Goal: Book appointment/travel/reservation

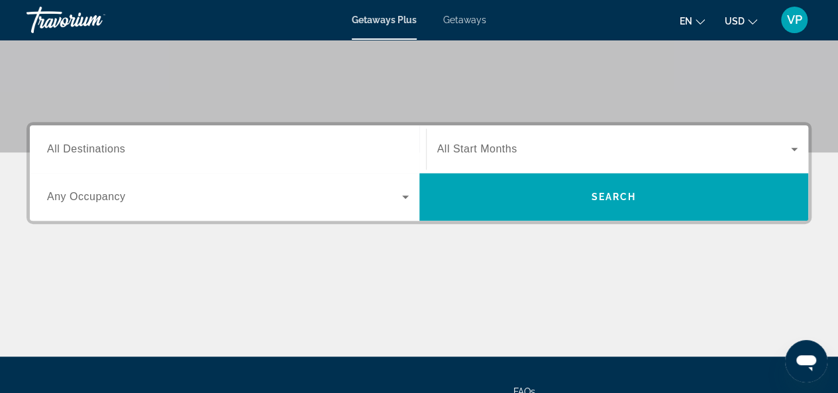
scroll to position [265, 0]
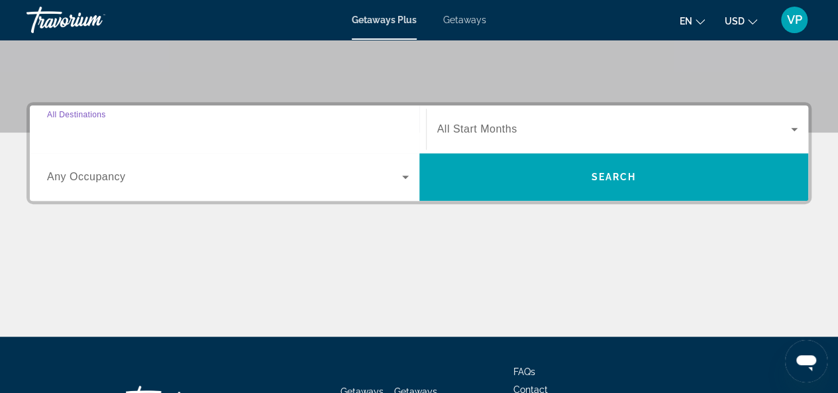
click at [327, 134] on input "Destination All Destinations" at bounding box center [228, 130] width 362 height 16
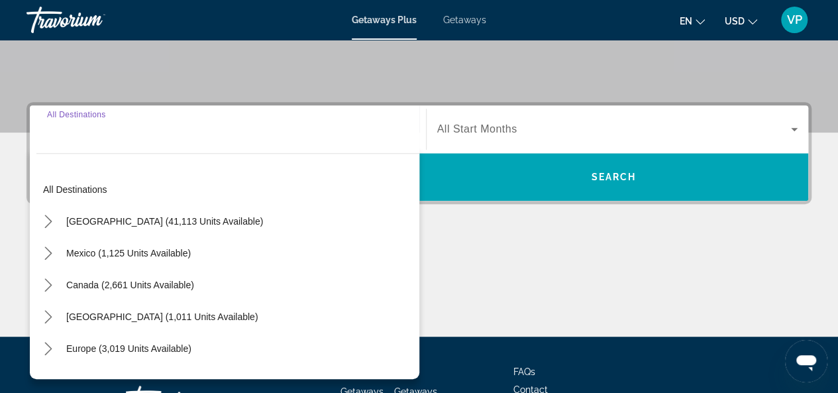
scroll to position [323, 0]
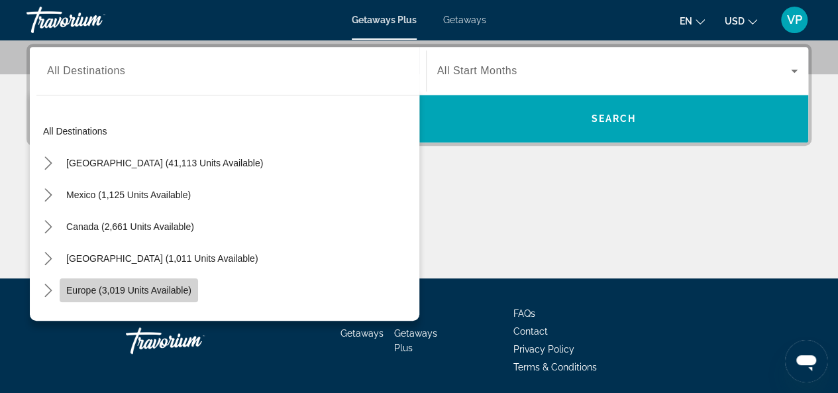
click at [160, 291] on span "Europe (3,019 units available)" at bounding box center [128, 290] width 125 height 11
type input "**********"
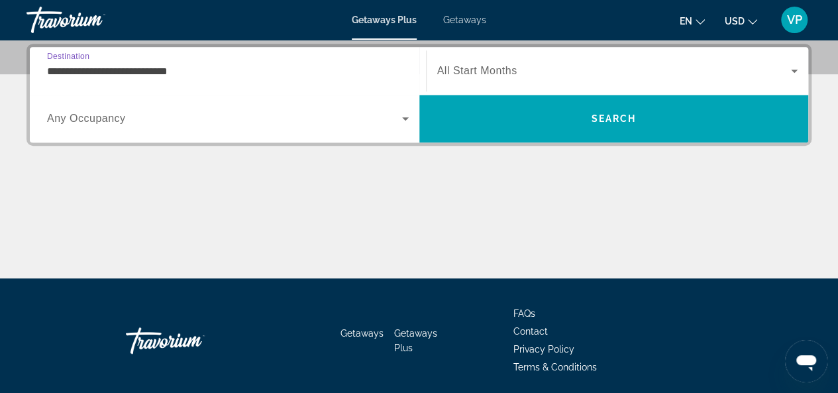
click at [492, 74] on span "All Start Months" at bounding box center [477, 70] width 80 height 11
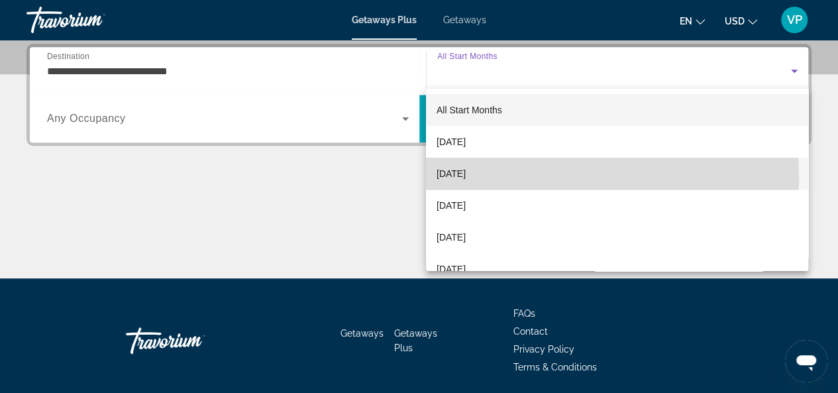
click at [465, 179] on span "[DATE]" at bounding box center [451, 174] width 29 height 16
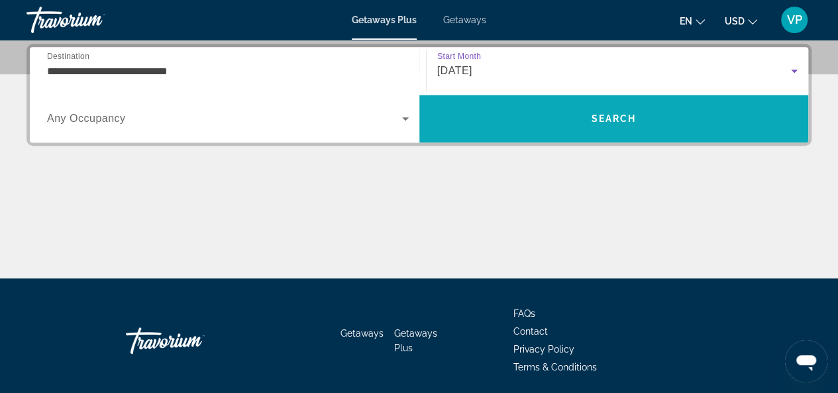
click at [606, 119] on span "Search" at bounding box center [613, 118] width 45 height 11
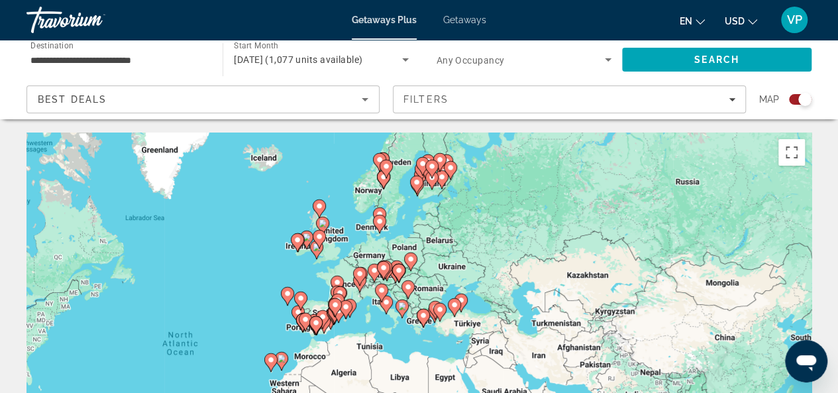
drag, startPoint x: 429, startPoint y: 270, endPoint x: 228, endPoint y: 302, distance: 204.0
click at [228, 302] on div "To activate drag with keyboard, press Alt + Enter. Once in keyboard drag state,…" at bounding box center [418, 330] width 785 height 397
click at [792, 152] on button "Toggle fullscreen view" at bounding box center [791, 152] width 26 height 26
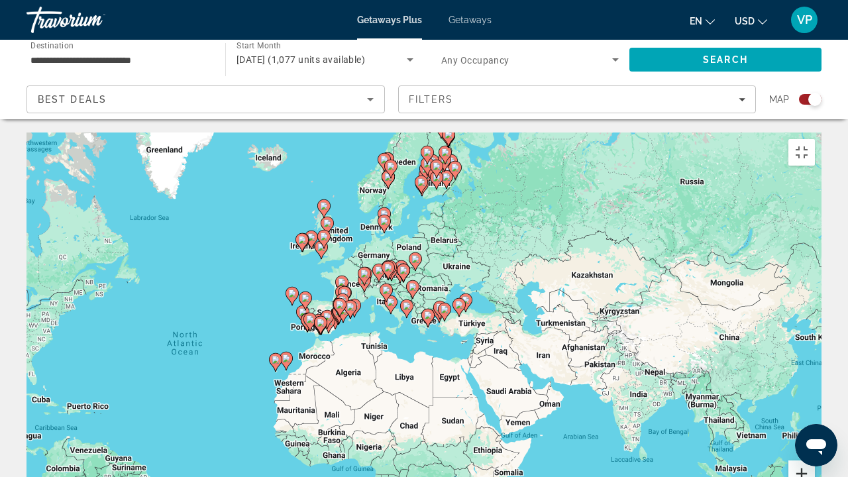
click at [815, 392] on button "Zoom in" at bounding box center [801, 473] width 26 height 26
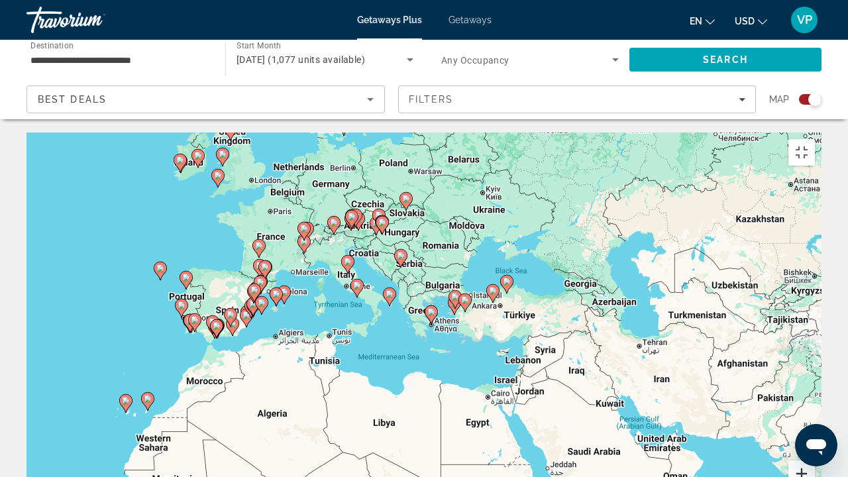
click at [815, 392] on button "Zoom in" at bounding box center [801, 473] width 26 height 26
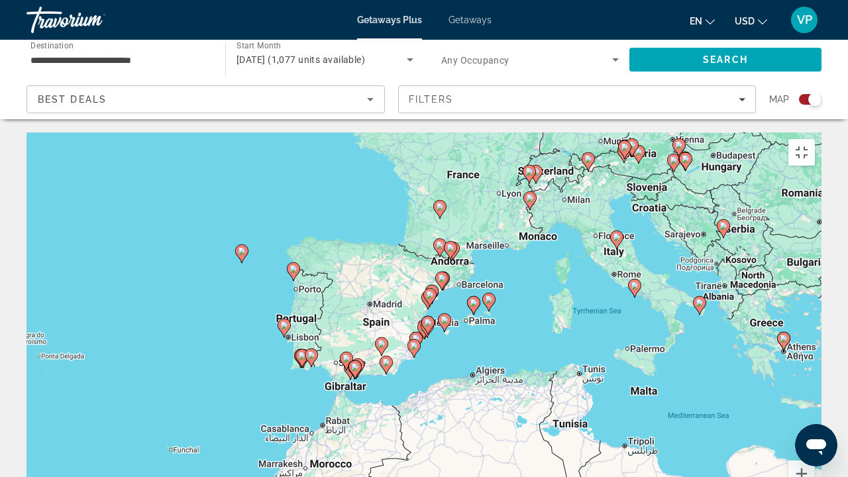
drag, startPoint x: 174, startPoint y: 208, endPoint x: 513, endPoint y: 240, distance: 340.7
click at [513, 240] on div "To activate drag with keyboard, press Alt + Enter. Once in keyboard drag state,…" at bounding box center [423, 330] width 795 height 397
click at [815, 392] on button "Zoom in" at bounding box center [801, 473] width 26 height 26
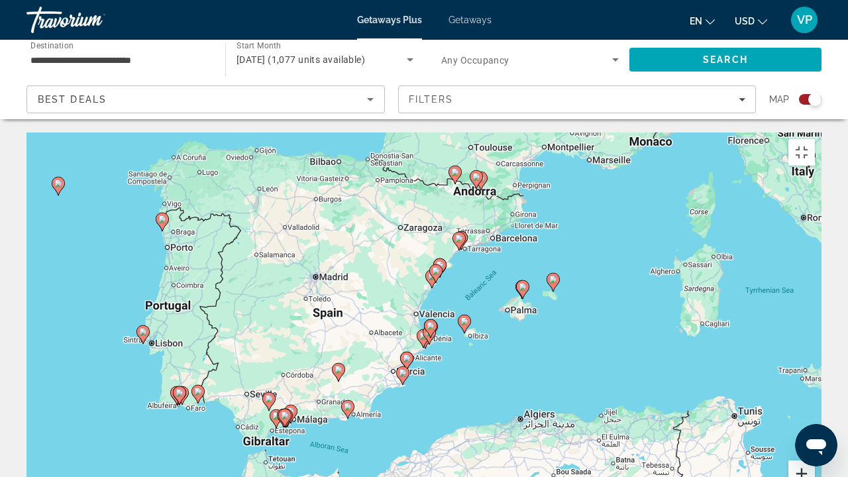
click at [815, 392] on button "Zoom in" at bounding box center [801, 473] width 26 height 26
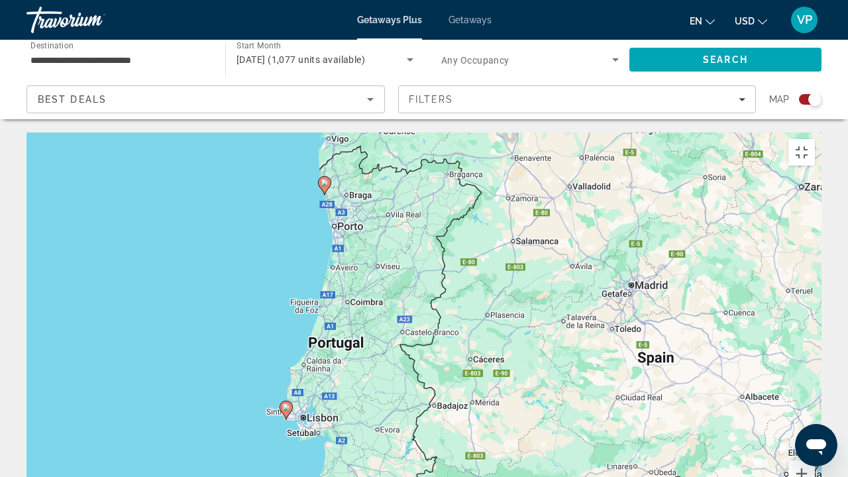
drag, startPoint x: 103, startPoint y: 286, endPoint x: 528, endPoint y: 348, distance: 429.8
click at [528, 348] on div "To activate drag with keyboard, press Alt + Enter. Once in keyboard drag state,…" at bounding box center [423, 330] width 795 height 397
click at [286, 392] on image "Main content" at bounding box center [286, 407] width 8 height 8
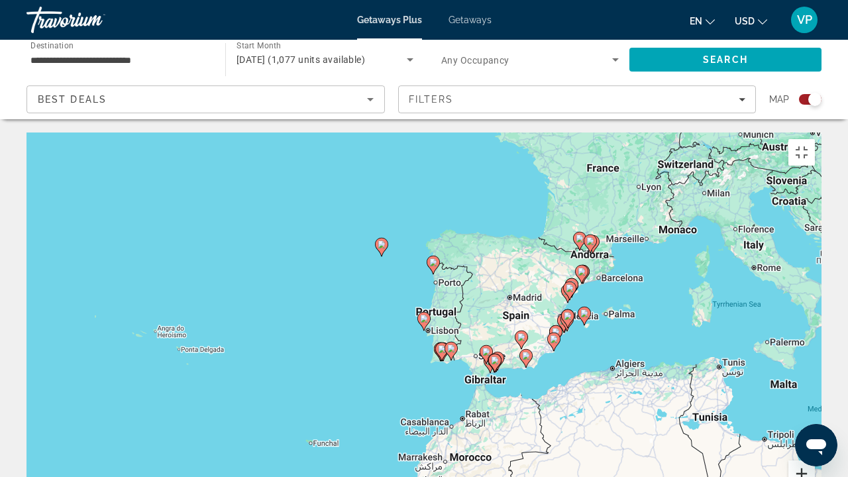
click at [815, 392] on button "Zoom in" at bounding box center [801, 473] width 26 height 26
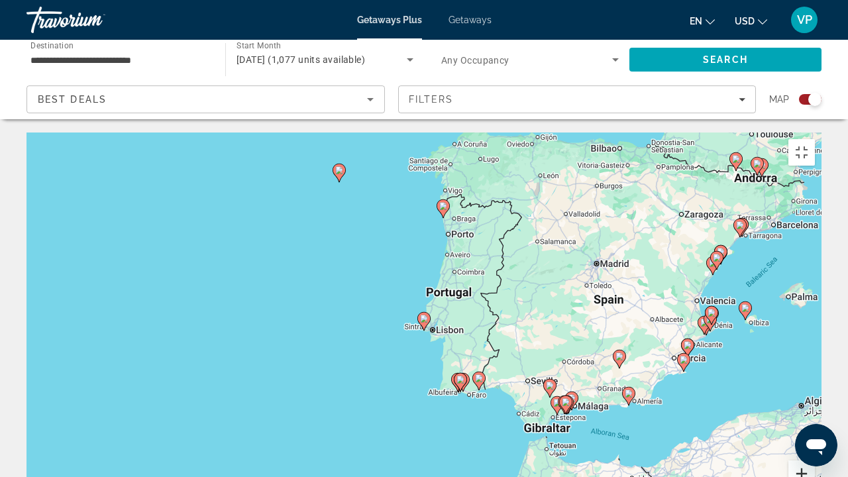
click at [815, 392] on button "Zoom in" at bounding box center [801, 473] width 26 height 26
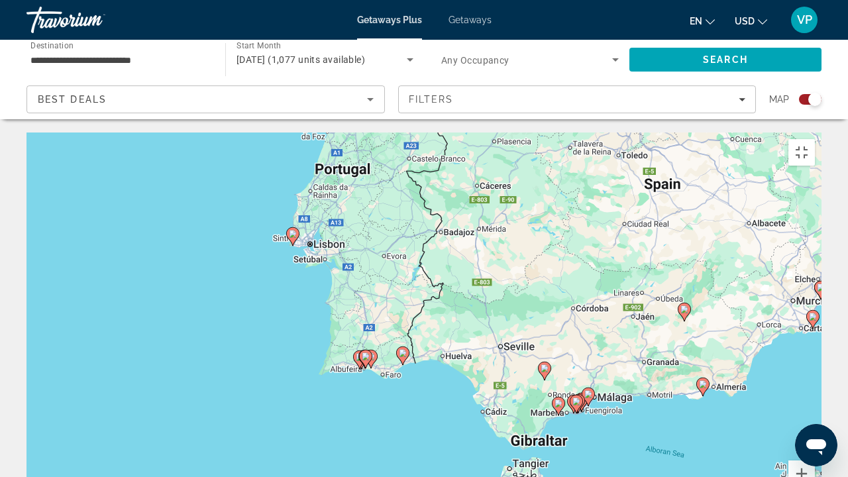
drag, startPoint x: 670, startPoint y: 347, endPoint x: 538, endPoint y: 261, distance: 158.0
click at [538, 261] on div "To activate drag with keyboard, press Alt + Enter. Once in keyboard drag state,…" at bounding box center [423, 330] width 795 height 397
click at [815, 392] on button "Zoom in" at bounding box center [801, 473] width 26 height 26
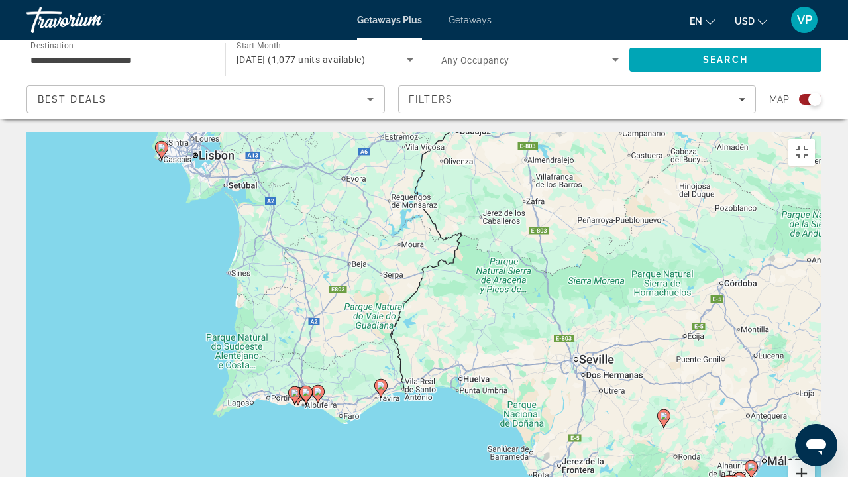
click at [815, 392] on button "Zoom in" at bounding box center [801, 473] width 26 height 26
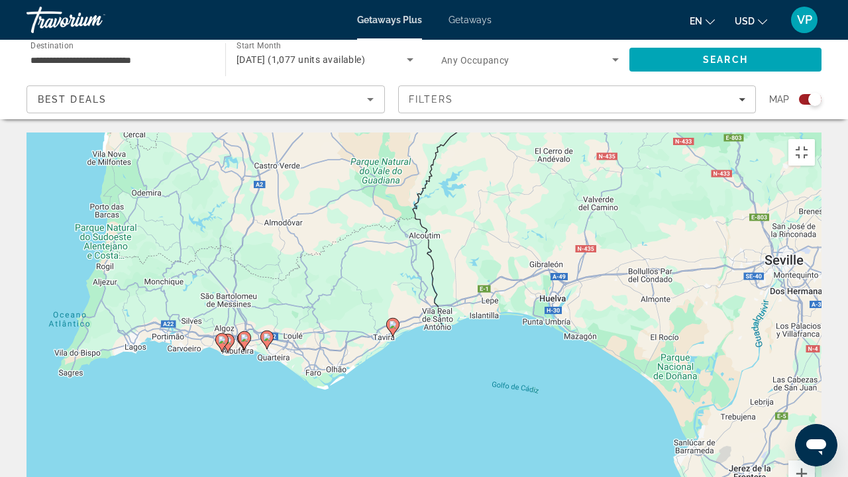
drag, startPoint x: 285, startPoint y: 341, endPoint x: 340, endPoint y: 213, distance: 139.2
click at [340, 213] on div "To activate drag with keyboard, press Alt + Enter. Once in keyboard drag state,…" at bounding box center [423, 330] width 795 height 397
click at [393, 321] on image "Main content" at bounding box center [393, 325] width 8 height 8
type input "**********"
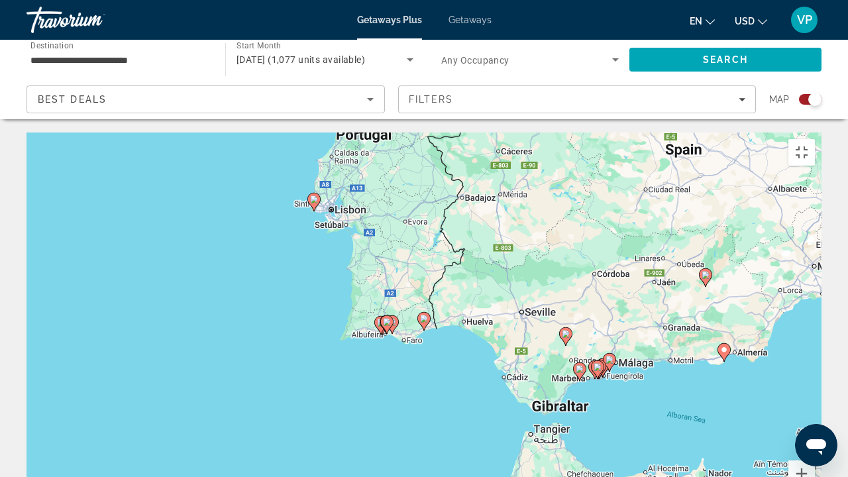
click at [392, 315] on gmp-advanced-marker "Main content" at bounding box center [386, 325] width 13 height 20
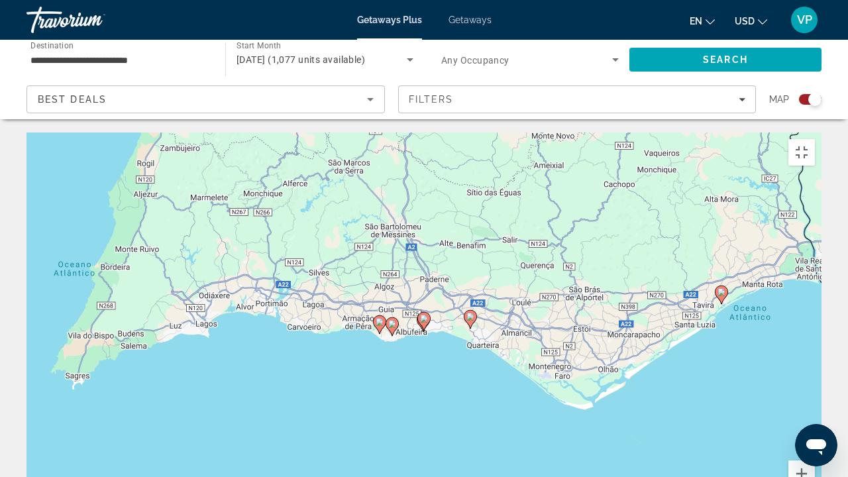
click at [471, 313] on image "Main content" at bounding box center [470, 317] width 8 height 8
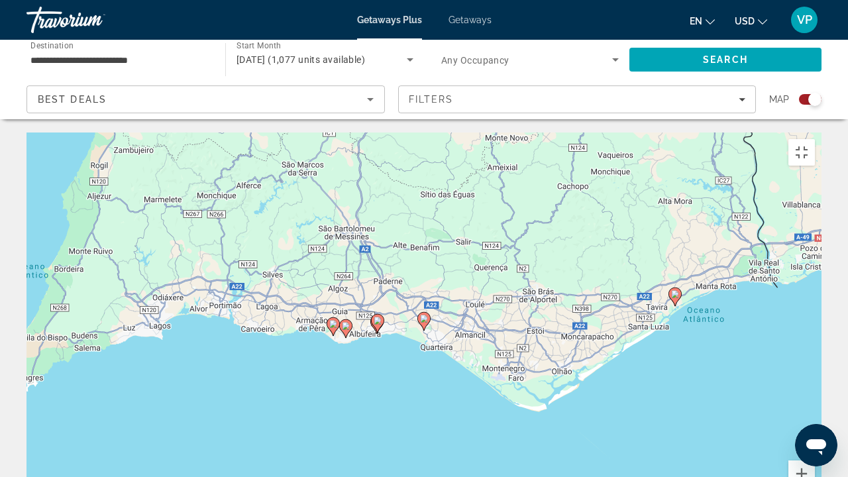
click at [331, 320] on image "Main content" at bounding box center [333, 324] width 8 height 8
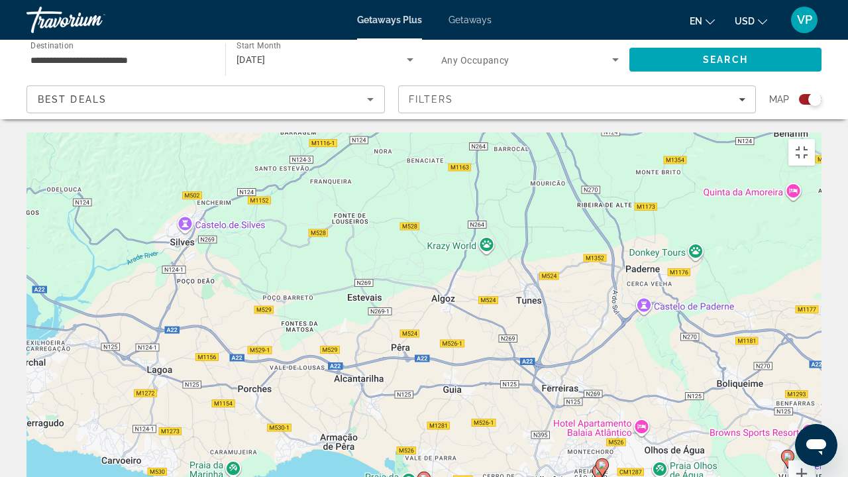
click at [423, 392] on image "Main content" at bounding box center [424, 478] width 8 height 8
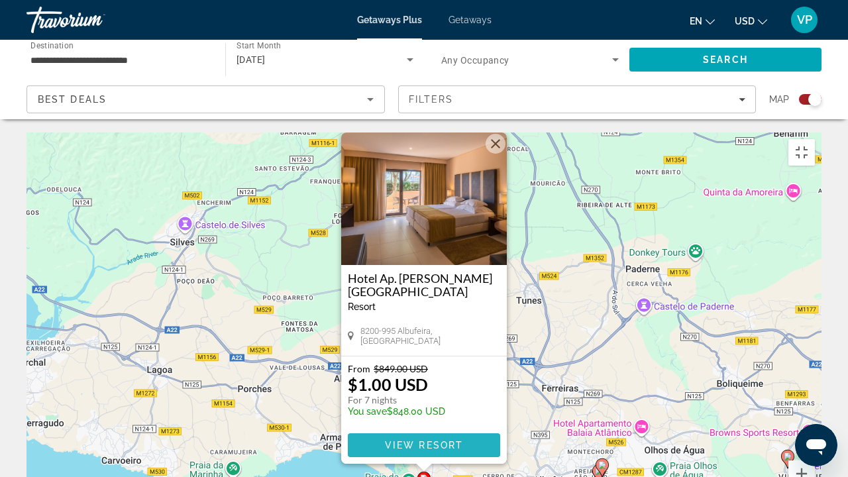
click at [421, 392] on span "View Resort" at bounding box center [424, 445] width 78 height 11
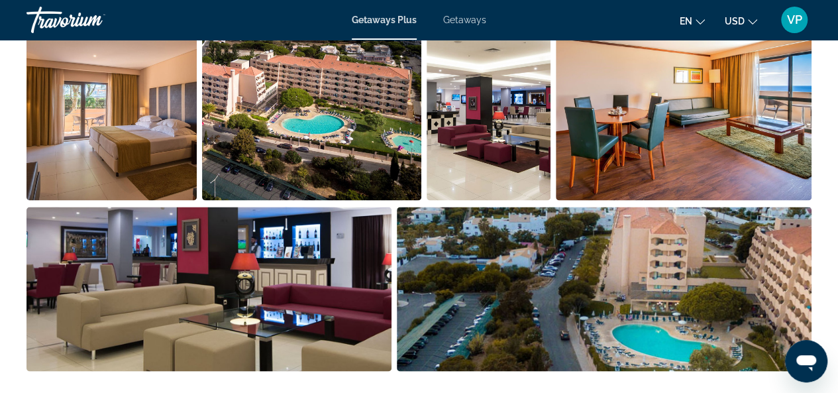
scroll to position [861, 0]
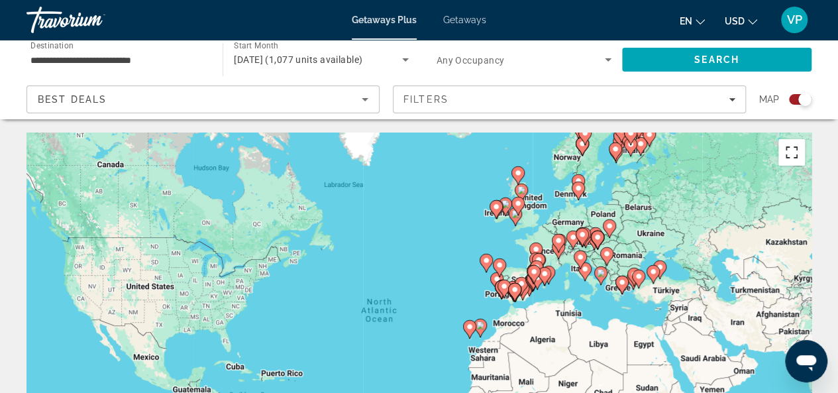
click at [792, 157] on button "Toggle fullscreen view" at bounding box center [791, 152] width 26 height 26
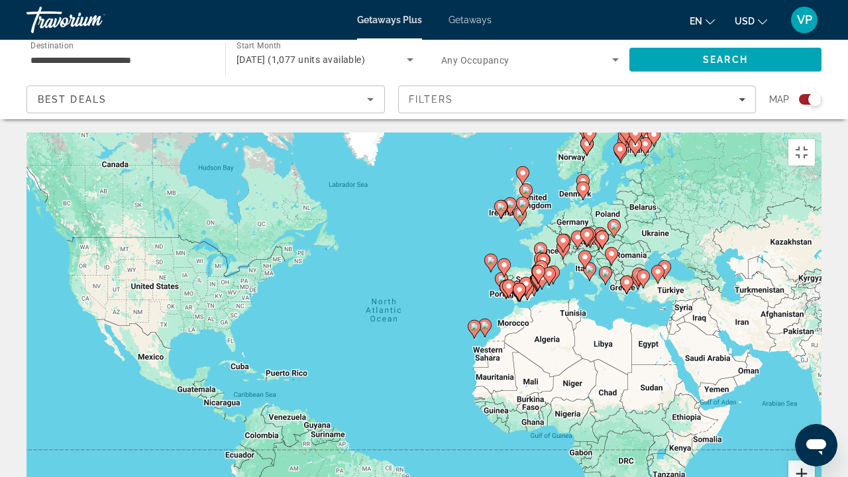
click at [815, 392] on button "Zoom in" at bounding box center [801, 473] width 26 height 26
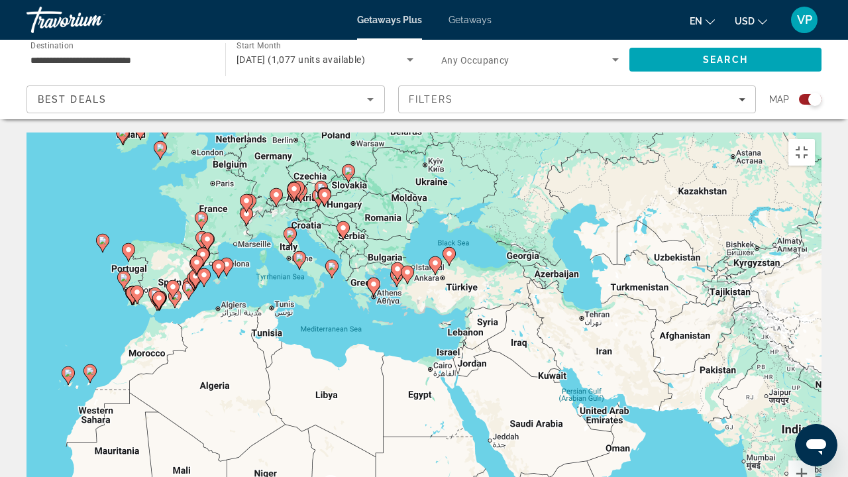
drag, startPoint x: 746, startPoint y: 319, endPoint x: 309, endPoint y: 352, distance: 438.5
click at [309, 352] on div "To activate drag with keyboard, press Alt + Enter. Once in keyboard drag state,…" at bounding box center [423, 330] width 795 height 397
click at [815, 392] on button "Zoom in" at bounding box center [801, 473] width 26 height 26
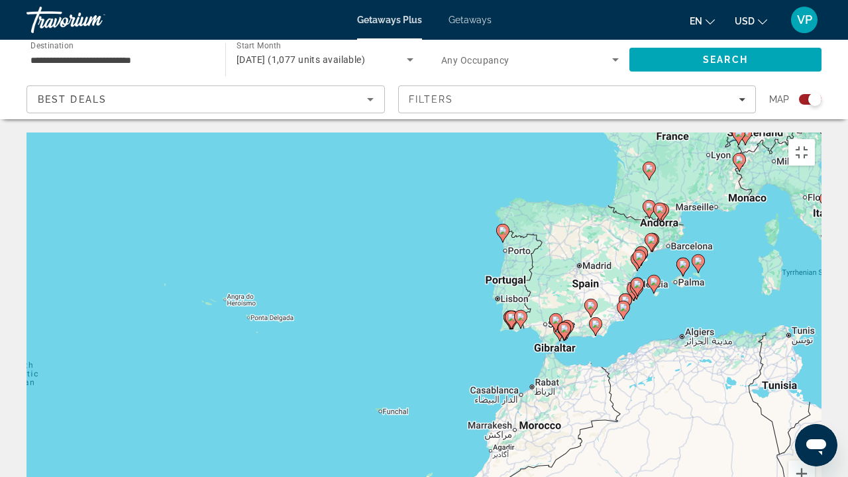
drag, startPoint x: 99, startPoint y: 238, endPoint x: 761, endPoint y: 287, distance: 664.3
click at [761, 287] on div "To activate drag with keyboard, press Alt + Enter. Once in keyboard drag state,…" at bounding box center [423, 330] width 795 height 397
click at [815, 392] on button "Zoom in" at bounding box center [801, 473] width 26 height 26
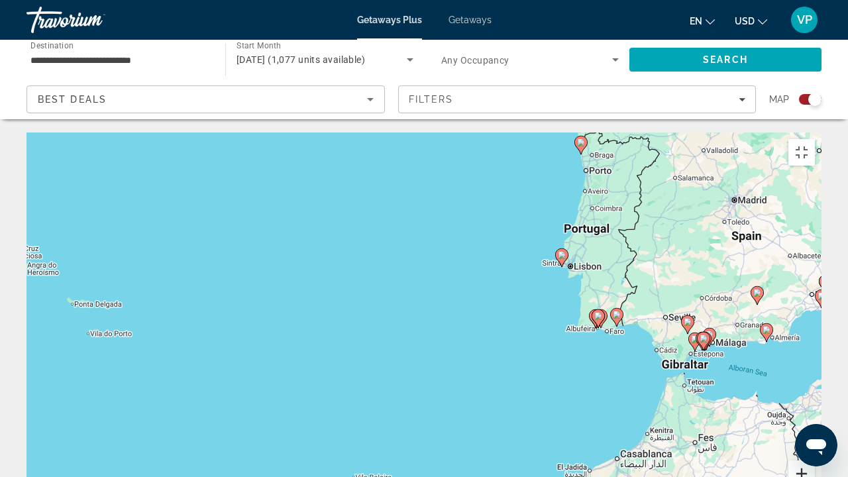
click at [815, 392] on button "Zoom in" at bounding box center [801, 473] width 26 height 26
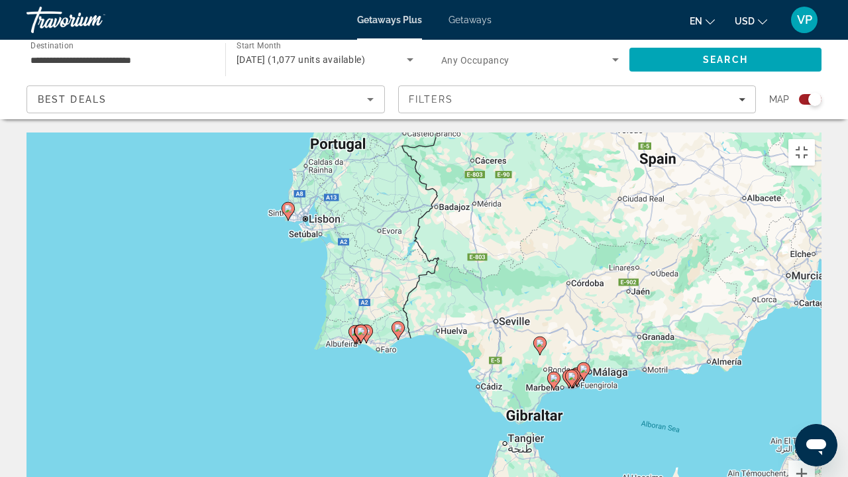
drag, startPoint x: 531, startPoint y: 337, endPoint x: 238, endPoint y: 337, distance: 293.5
click at [238, 337] on div "To activate drag with keyboard, press Alt + Enter. Once in keyboard drag state,…" at bounding box center [423, 330] width 795 height 397
click at [291, 203] on icon "Main content" at bounding box center [288, 211] width 12 height 17
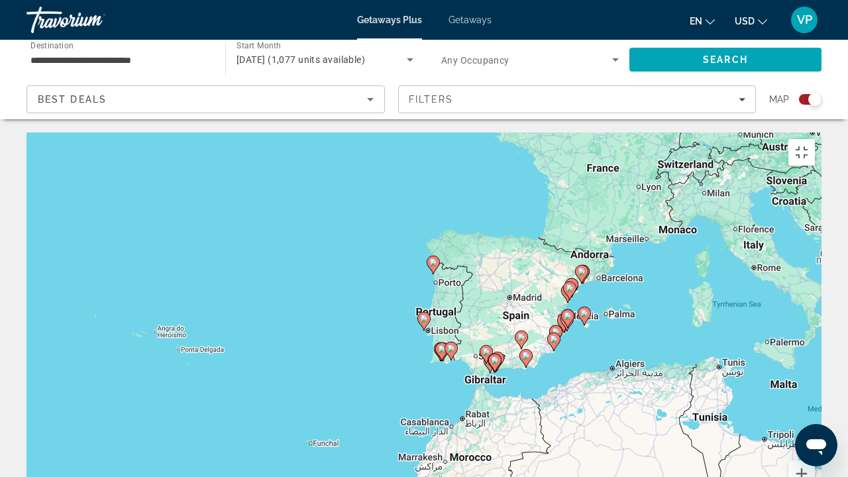
click at [423, 315] on image "Main content" at bounding box center [424, 319] width 8 height 8
type input "**********"
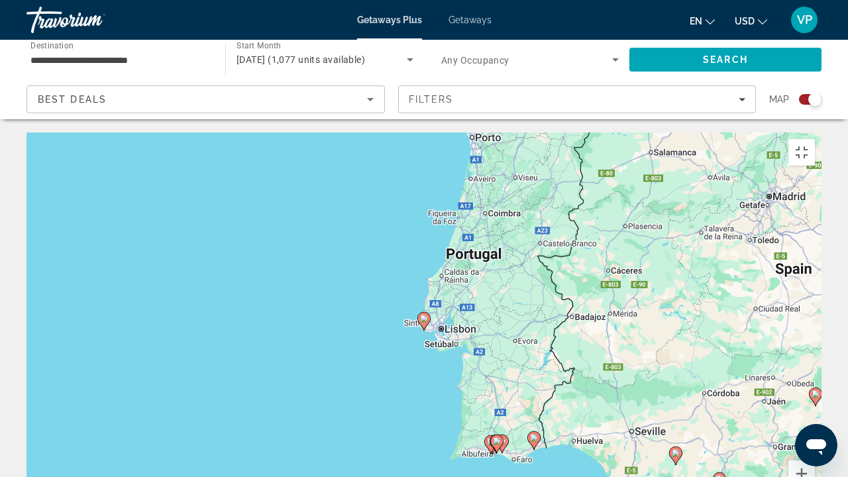
click at [423, 315] on image "Main content" at bounding box center [424, 319] width 8 height 8
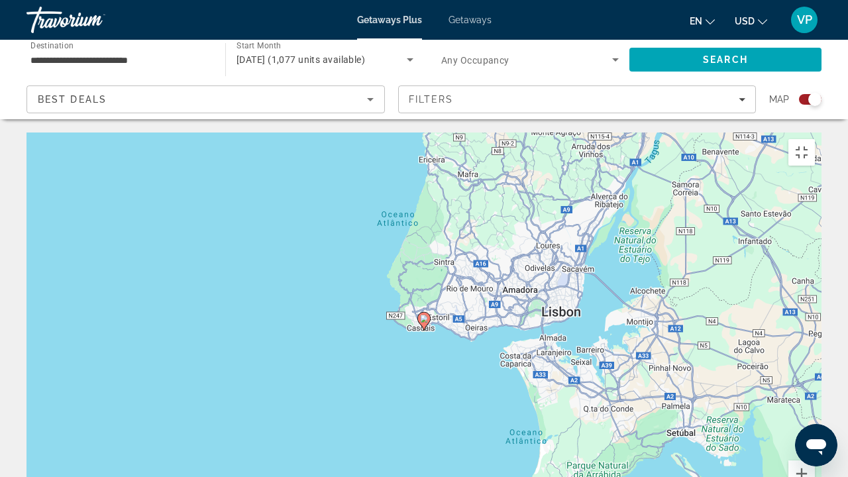
click at [422, 315] on image "Main content" at bounding box center [424, 319] width 8 height 8
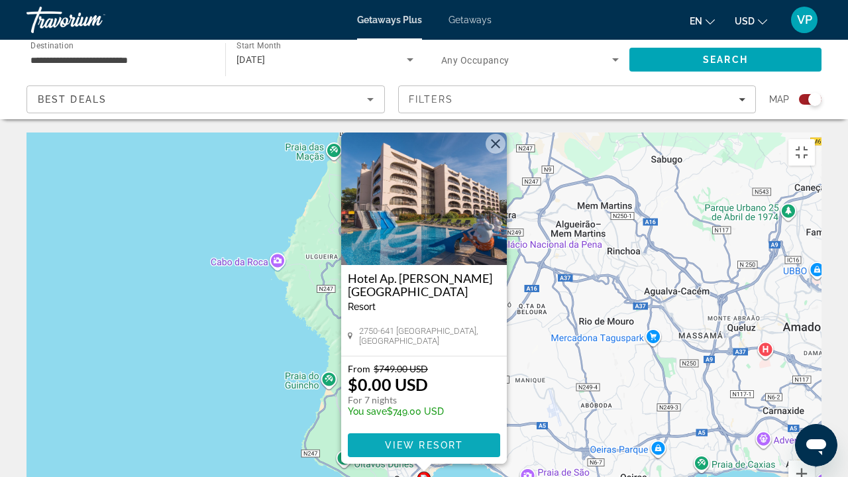
click at [411, 392] on span "View Resort" at bounding box center [424, 445] width 78 height 11
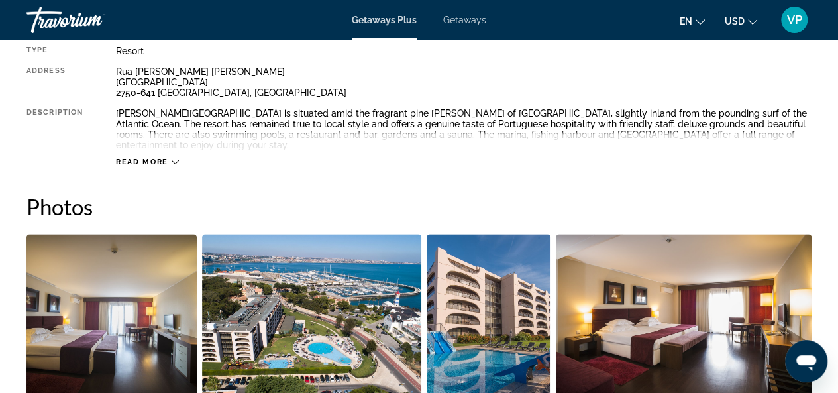
scroll to position [861, 0]
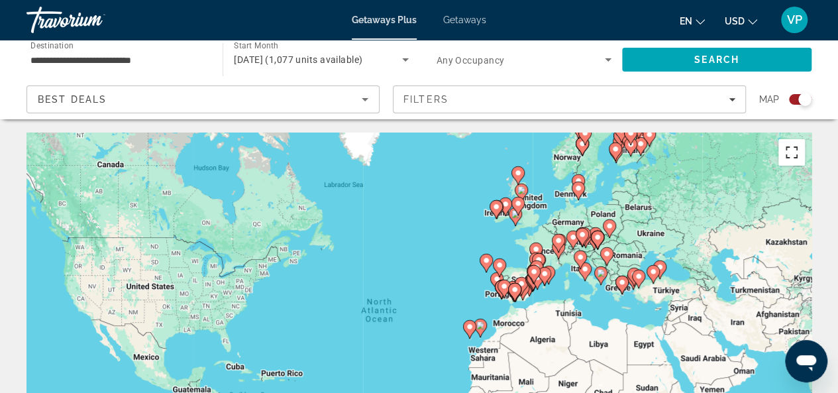
click at [790, 153] on button "Toggle fullscreen view" at bounding box center [791, 152] width 26 height 26
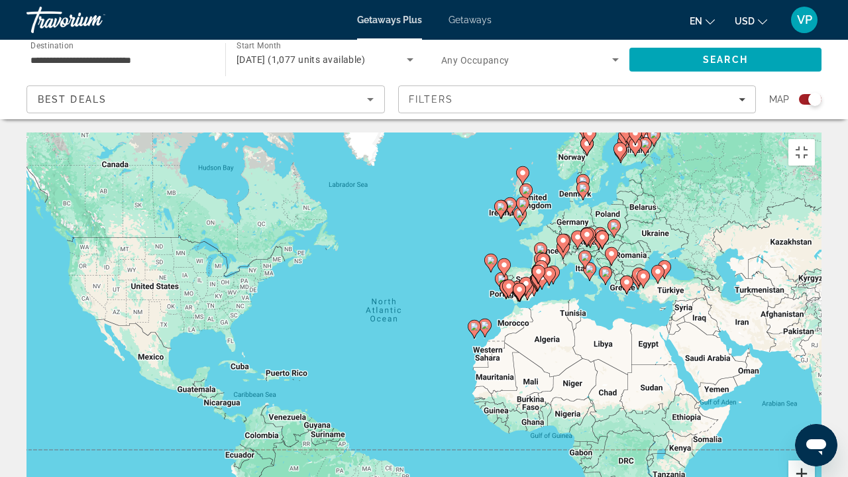
click at [815, 392] on button "Zoom in" at bounding box center [801, 473] width 26 height 26
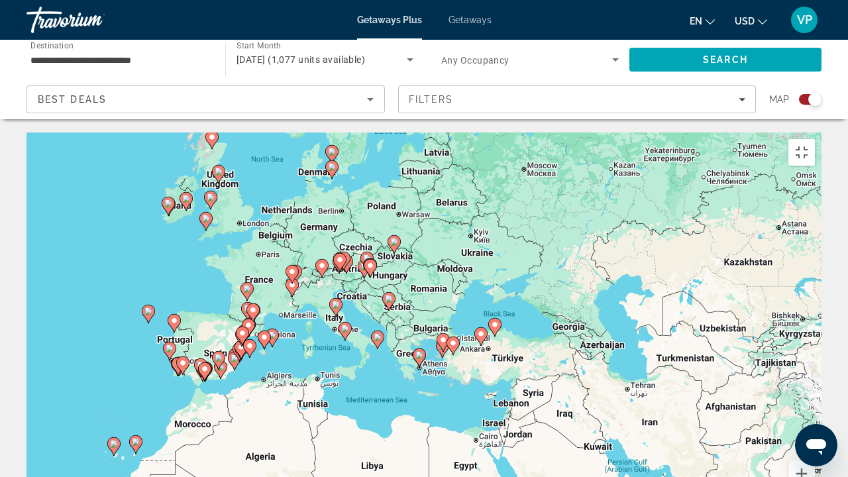
drag, startPoint x: 734, startPoint y: 286, endPoint x: 356, endPoint y: 388, distance: 391.0
click at [356, 388] on div "To activate drag with keyboard, press Alt + Enter. Once in keyboard drag state,…" at bounding box center [423, 330] width 795 height 397
click at [815, 392] on button "Zoom in" at bounding box center [801, 473] width 26 height 26
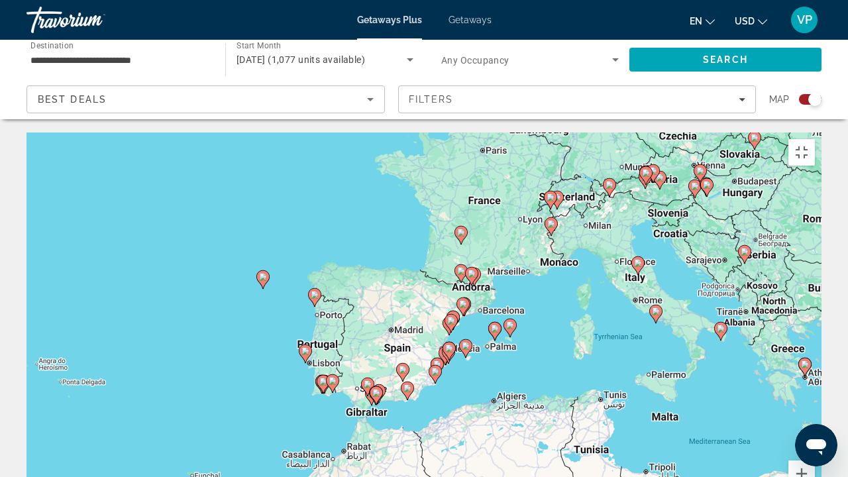
drag, startPoint x: 450, startPoint y: 358, endPoint x: 846, endPoint y: 331, distance: 397.1
click at [821, 331] on div "To activate drag with keyboard, press Alt + Enter. Once in keyboard drag state,…" at bounding box center [423, 330] width 795 height 397
click at [815, 392] on button "Zoom in" at bounding box center [801, 473] width 26 height 26
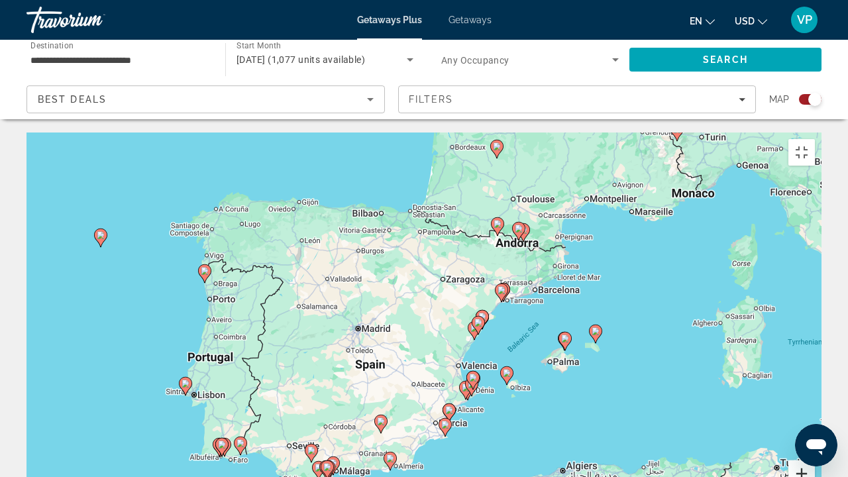
click at [815, 392] on button "Zoom in" at bounding box center [801, 473] width 26 height 26
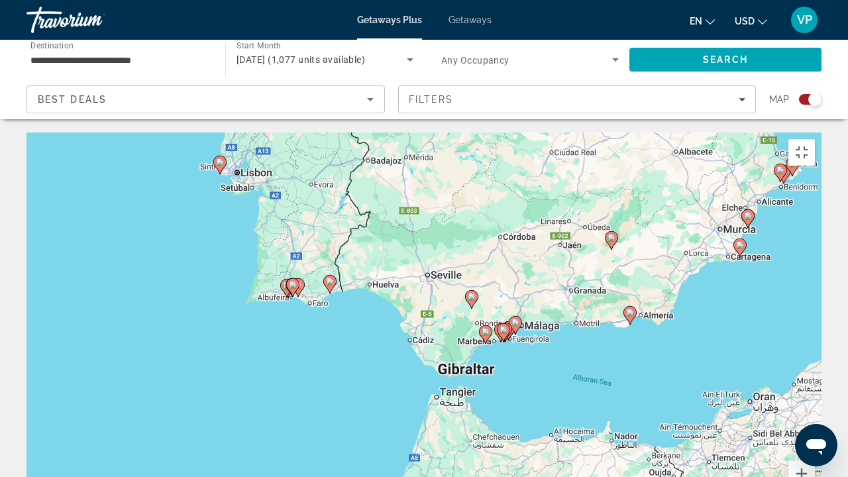
drag, startPoint x: 342, startPoint y: 303, endPoint x: 595, endPoint y: 37, distance: 367.4
click at [595, 132] on div "To activate drag with keyboard, press Alt + Enter. Once in keyboard drag state,…" at bounding box center [423, 330] width 795 height 397
click at [815, 392] on button "Zoom in" at bounding box center [801, 473] width 26 height 26
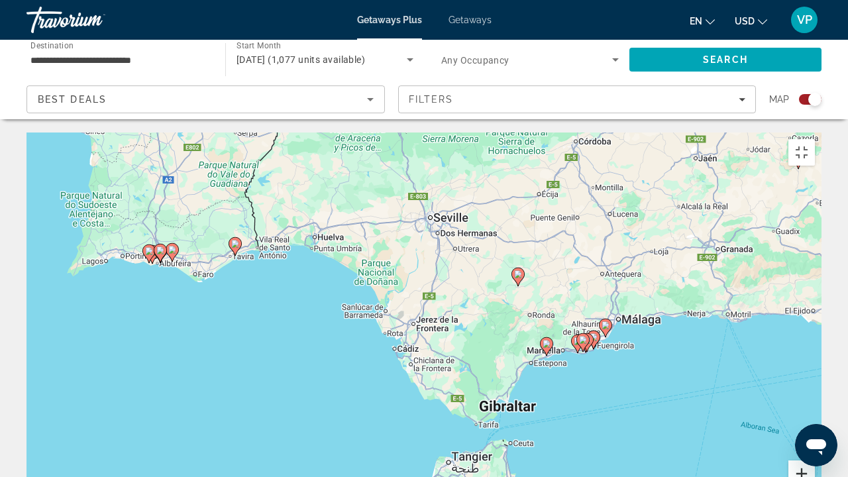
click at [815, 392] on button "Zoom in" at bounding box center [801, 473] width 26 height 26
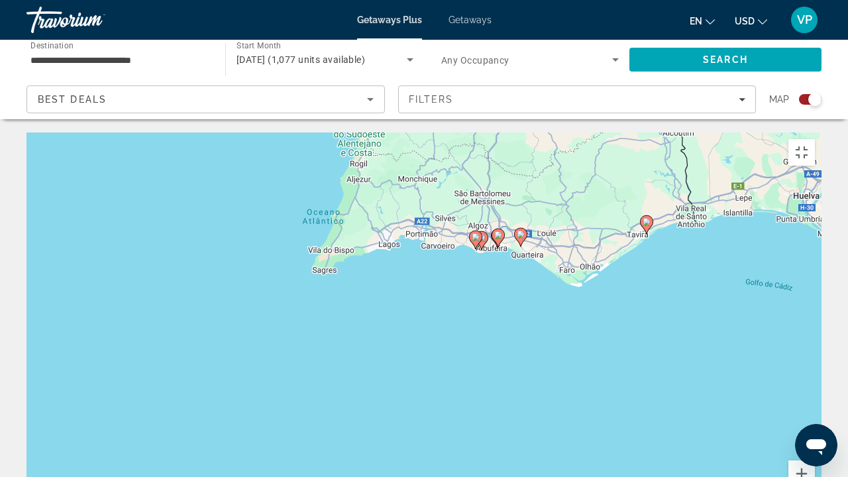
drag, startPoint x: 69, startPoint y: 216, endPoint x: 658, endPoint y: 268, distance: 591.2
click at [658, 268] on div "To activate drag with keyboard, press Alt + Enter. Once in keyboard drag state,…" at bounding box center [423, 330] width 795 height 397
click at [496, 231] on image "Main content" at bounding box center [498, 235] width 8 height 8
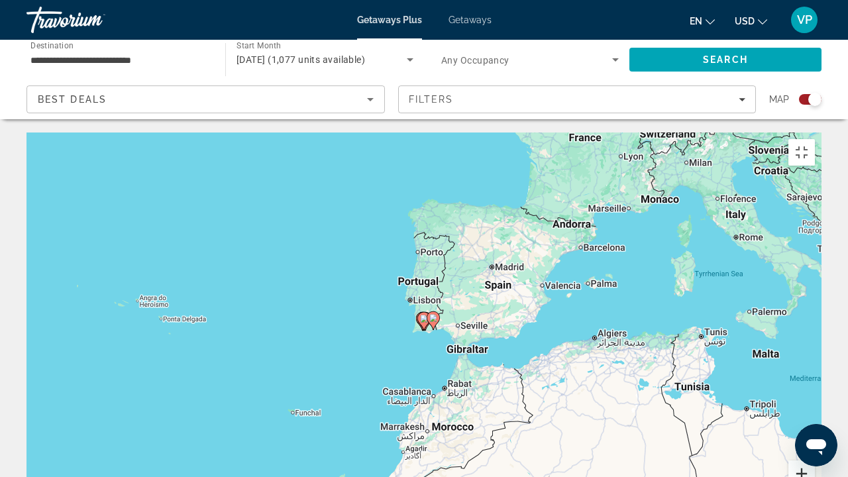
click at [815, 392] on button "Zoom in" at bounding box center [801, 473] width 26 height 26
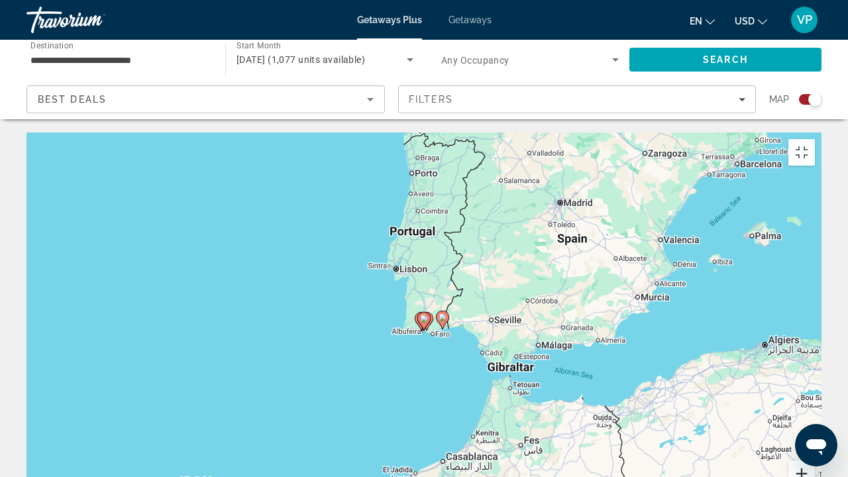
click at [815, 392] on button "Zoom in" at bounding box center [801, 473] width 26 height 26
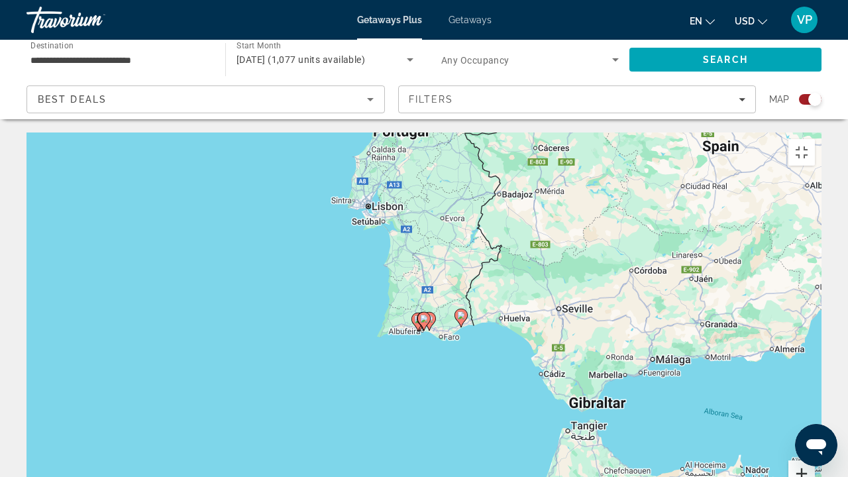
click at [815, 392] on button "Zoom in" at bounding box center [801, 473] width 26 height 26
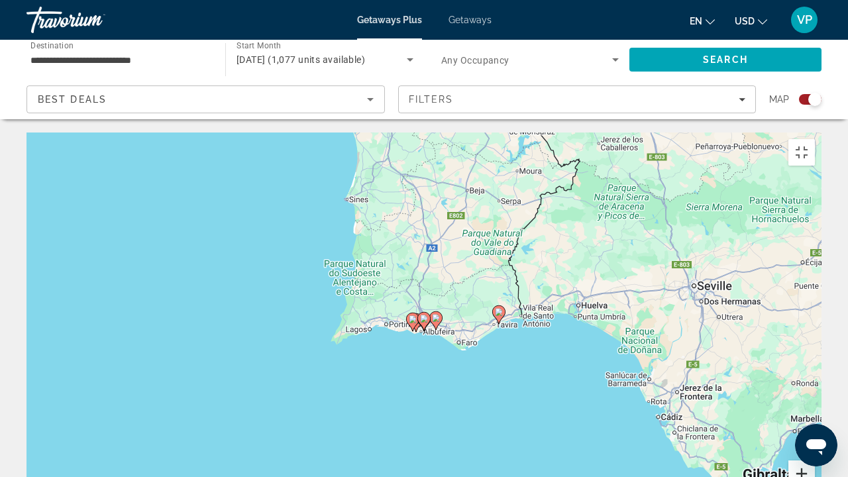
click at [815, 392] on button "Zoom in" at bounding box center [801, 473] width 26 height 26
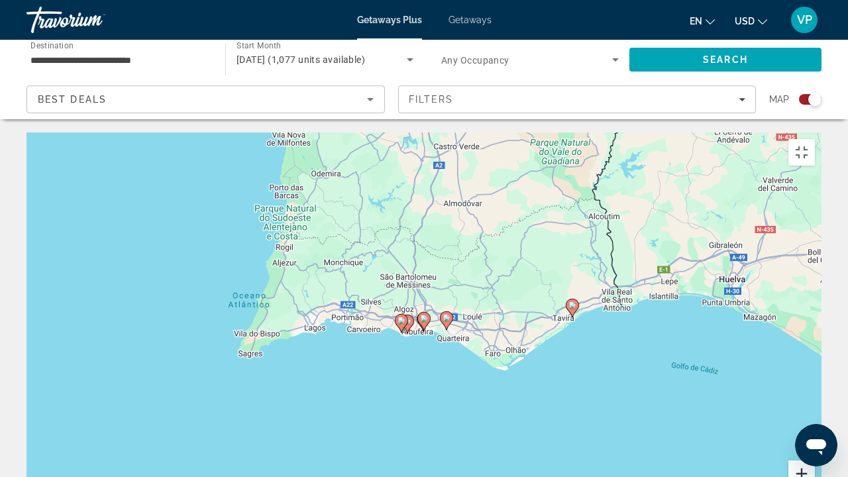
click at [815, 392] on button "Zoom in" at bounding box center [801, 473] width 26 height 26
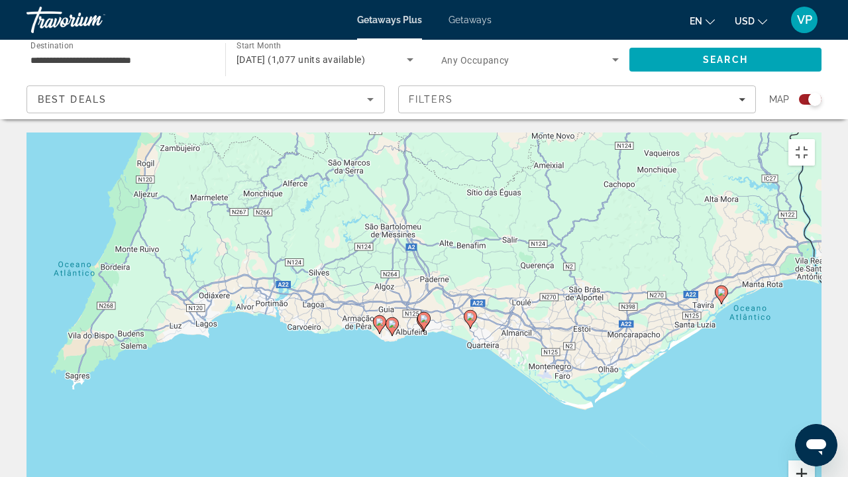
click at [815, 392] on button "Zoom in" at bounding box center [801, 473] width 26 height 26
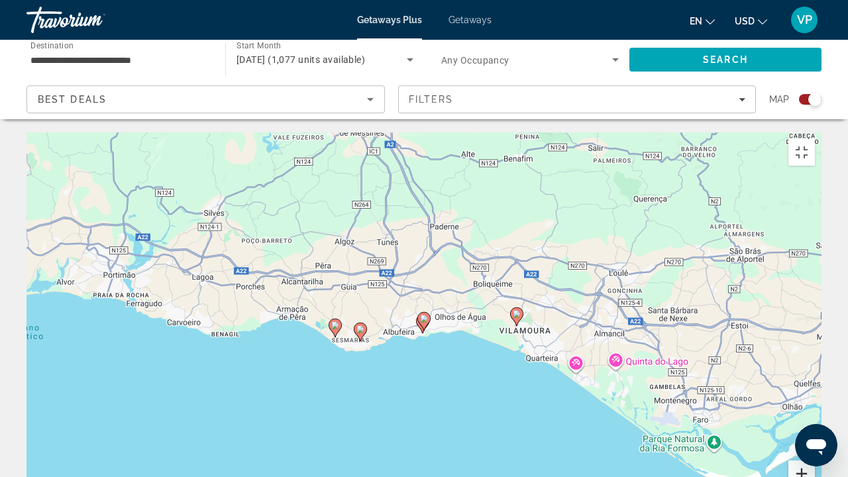
click at [815, 392] on button "Zoom in" at bounding box center [801, 473] width 26 height 26
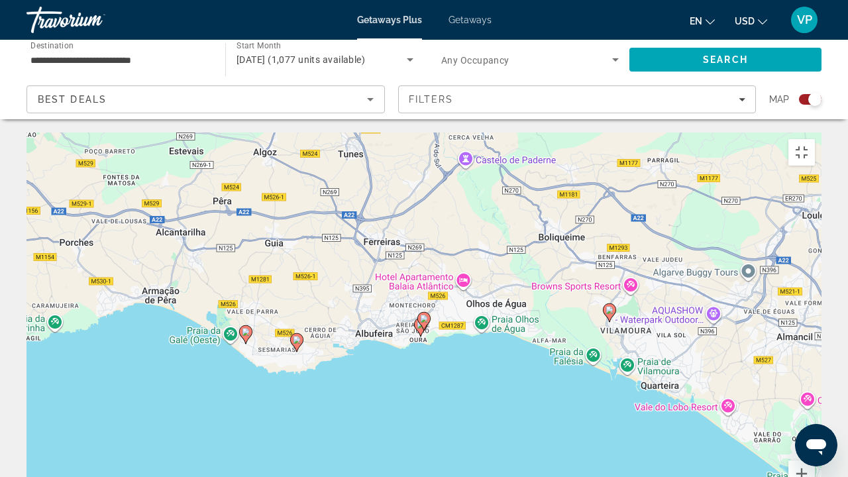
click at [419, 311] on gmp-advanced-marker "Main content" at bounding box center [423, 321] width 13 height 20
type input "**********"
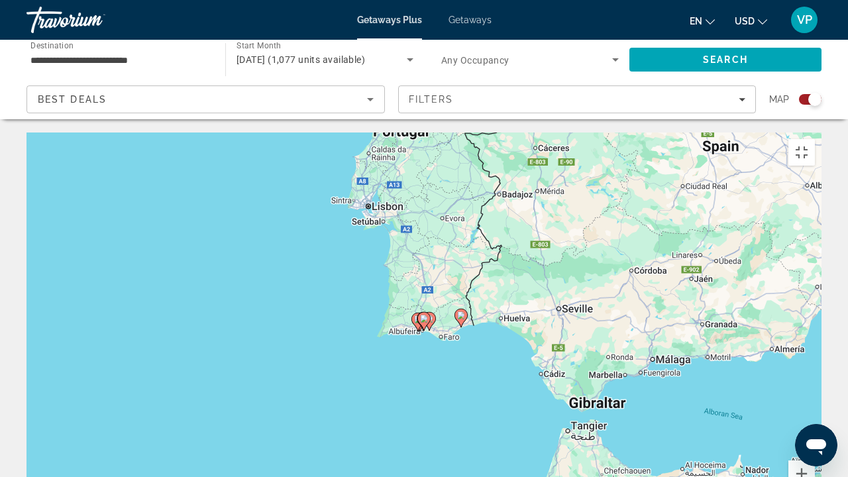
click at [419, 311] on gmp-advanced-marker "Main content" at bounding box center [423, 321] width 13 height 20
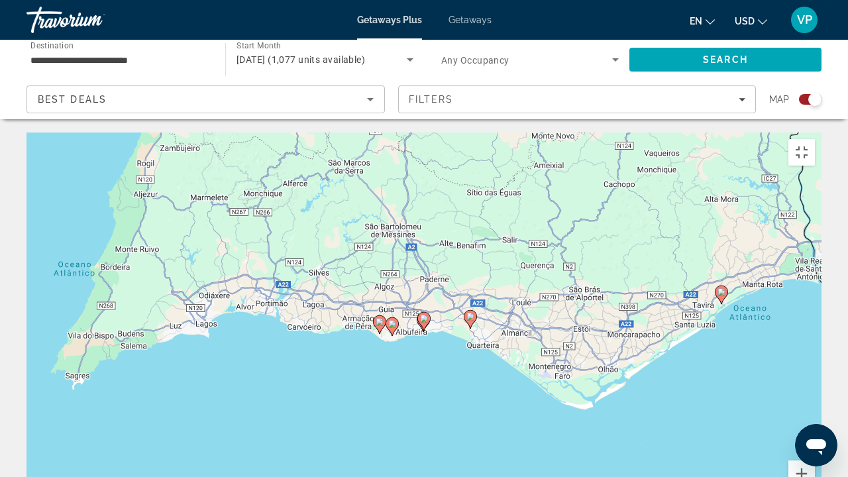
click at [424, 313] on icon "Main content" at bounding box center [424, 321] width 12 height 17
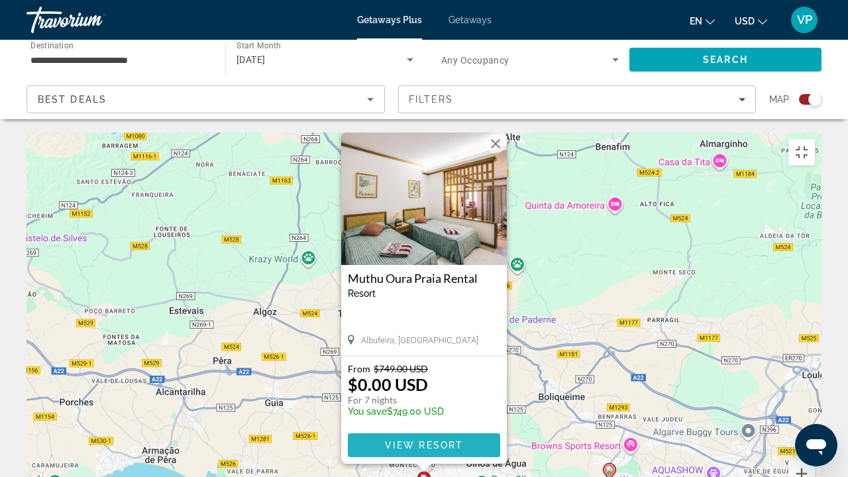
click at [431, 392] on span "View Resort" at bounding box center [424, 445] width 78 height 11
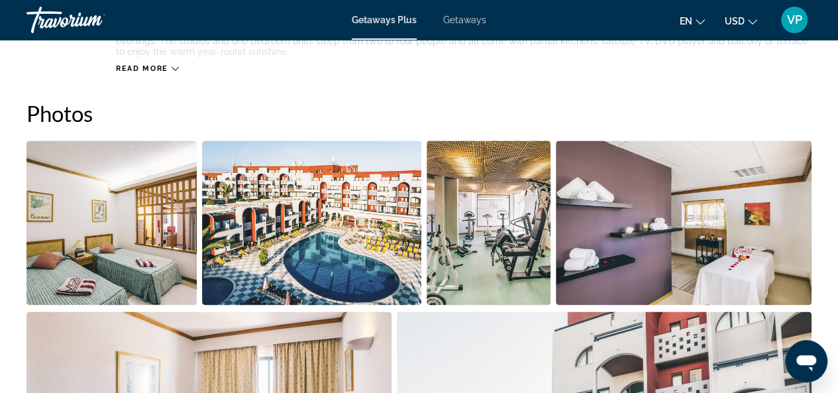
scroll to position [729, 0]
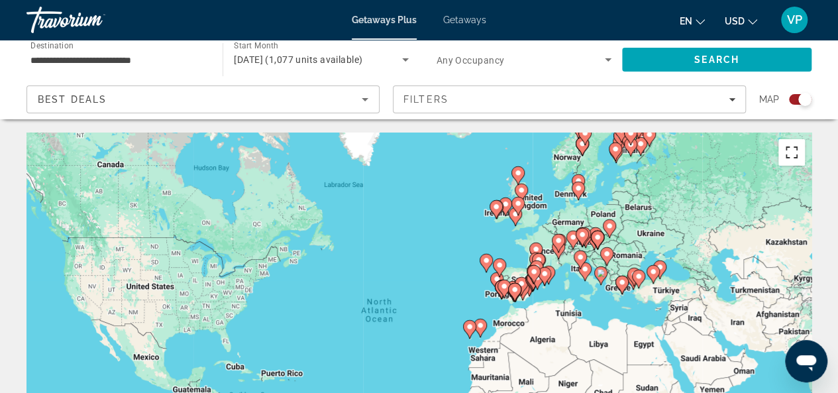
click at [795, 162] on button "Toggle fullscreen view" at bounding box center [791, 152] width 26 height 26
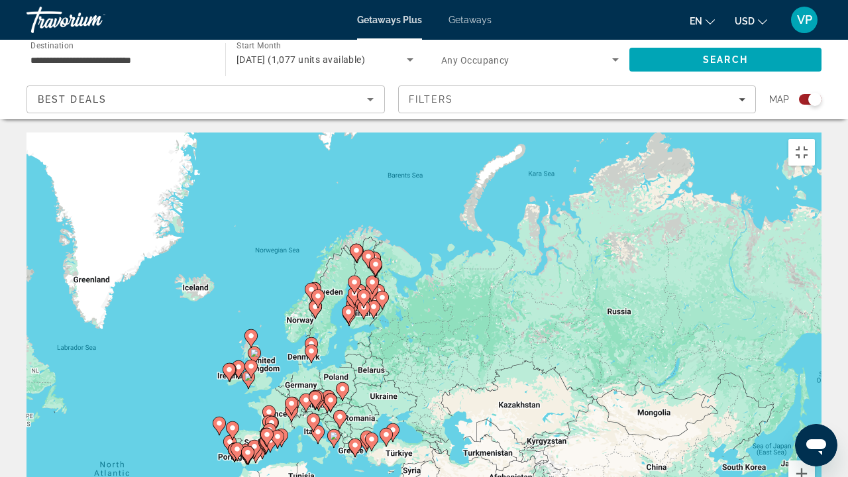
drag, startPoint x: 593, startPoint y: 219, endPoint x: 327, endPoint y: 380, distance: 310.6
click at [327, 380] on div "To activate drag with keyboard, press Alt + Enter. Once in keyboard drag state,…" at bounding box center [423, 330] width 795 height 397
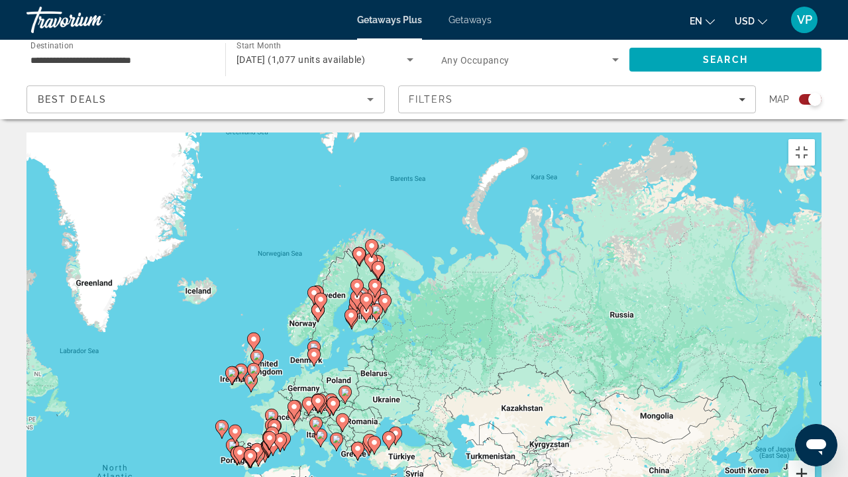
click at [815, 392] on button "Zoom in" at bounding box center [801, 473] width 26 height 26
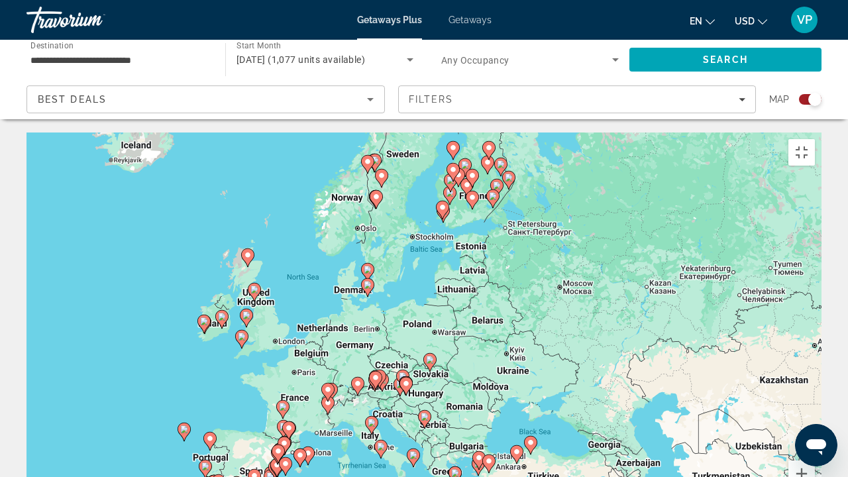
drag, startPoint x: 355, startPoint y: 289, endPoint x: 499, endPoint y: 200, distance: 169.0
click at [499, 200] on div "To activate drag with keyboard, press Alt + Enter. Once in keyboard drag state,…" at bounding box center [423, 330] width 795 height 397
click at [815, 392] on button "Zoom in" at bounding box center [801, 473] width 26 height 26
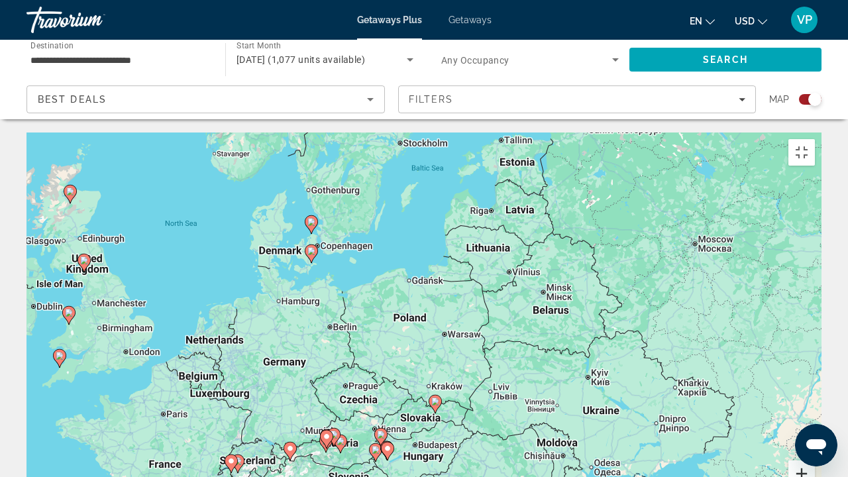
click at [815, 392] on button "Zoom in" at bounding box center [801, 473] width 26 height 26
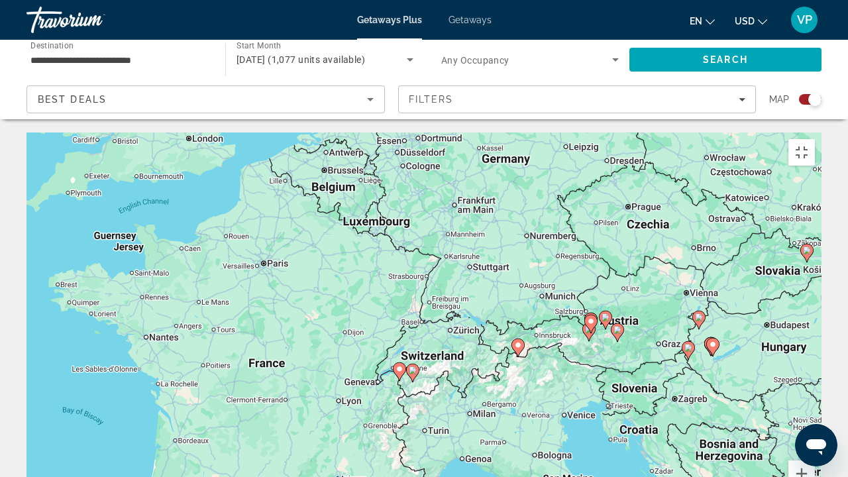
drag, startPoint x: 188, startPoint y: 334, endPoint x: 549, endPoint y: 100, distance: 429.6
click at [549, 132] on div "To activate drag with keyboard, press Alt + Enter. Once in keyboard drag state,…" at bounding box center [423, 330] width 795 height 397
click at [815, 392] on button "Zoom in" at bounding box center [801, 473] width 26 height 26
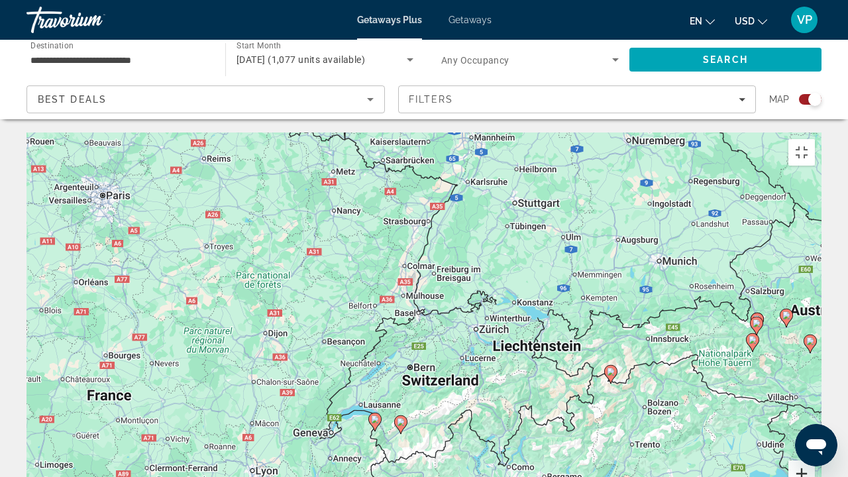
click at [815, 392] on button "Zoom in" at bounding box center [801, 473] width 26 height 26
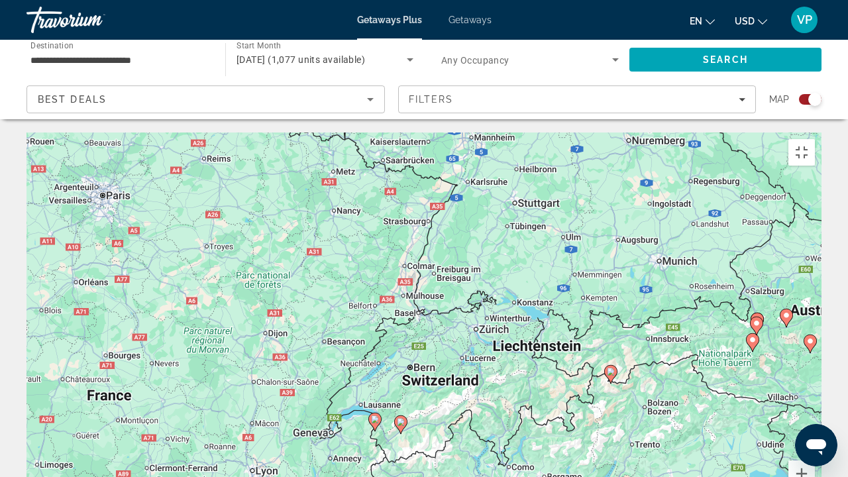
click at [374, 392] on image "Main content" at bounding box center [375, 419] width 8 height 8
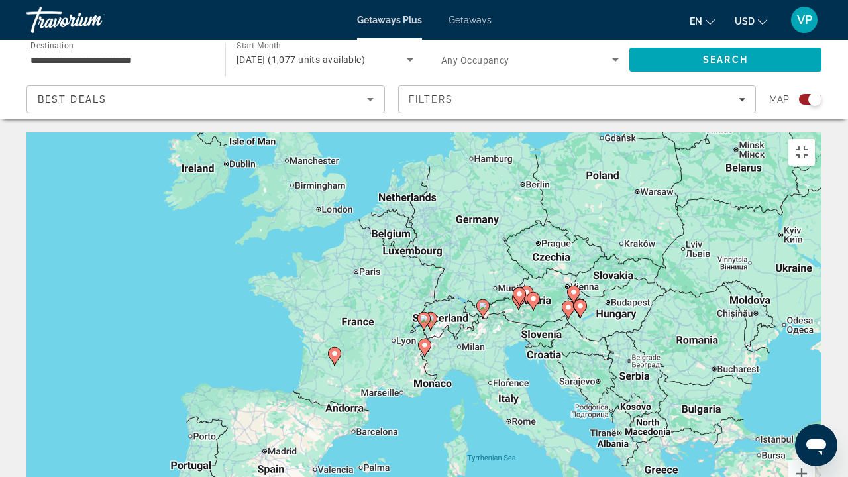
click at [421, 313] on icon "Main content" at bounding box center [424, 321] width 12 height 17
type input "**********"
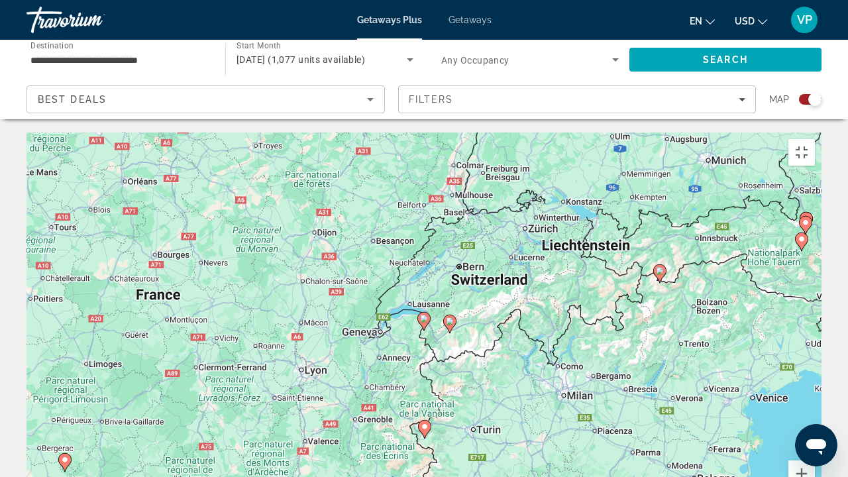
click at [423, 315] on image "Main content" at bounding box center [424, 319] width 8 height 8
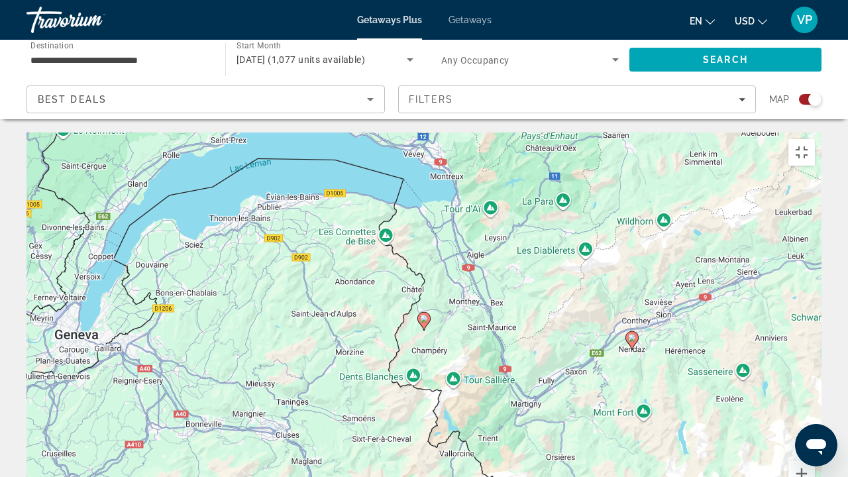
click at [422, 315] on image "Main content" at bounding box center [424, 319] width 8 height 8
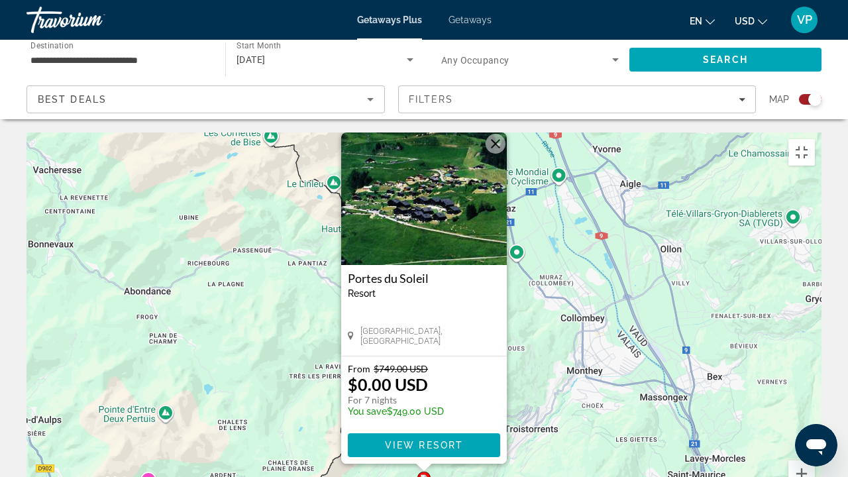
click at [498, 134] on button "Close" at bounding box center [496, 144] width 20 height 20
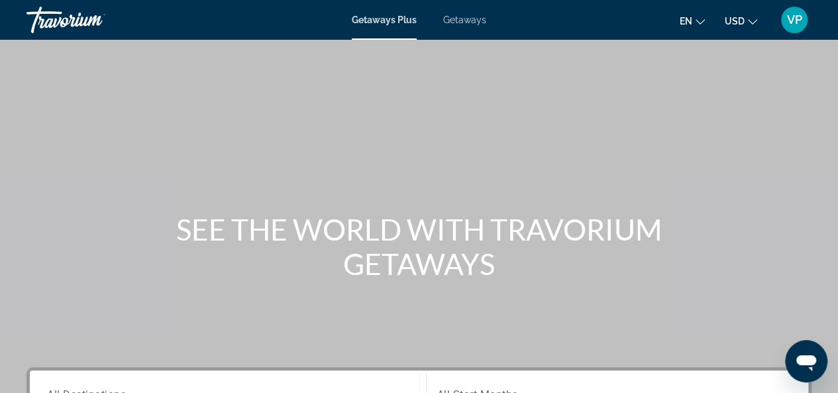
click at [380, 32] on div "Getaways Plus Getaways en English Español Français Italiano Português русский U…" at bounding box center [419, 20] width 838 height 34
drag, startPoint x: 382, startPoint y: 26, endPoint x: 413, endPoint y: 125, distance: 103.5
click at [383, 26] on div "Getaways Plus Getaways en English Español Français Italiano Português русский U…" at bounding box center [419, 20] width 838 height 34
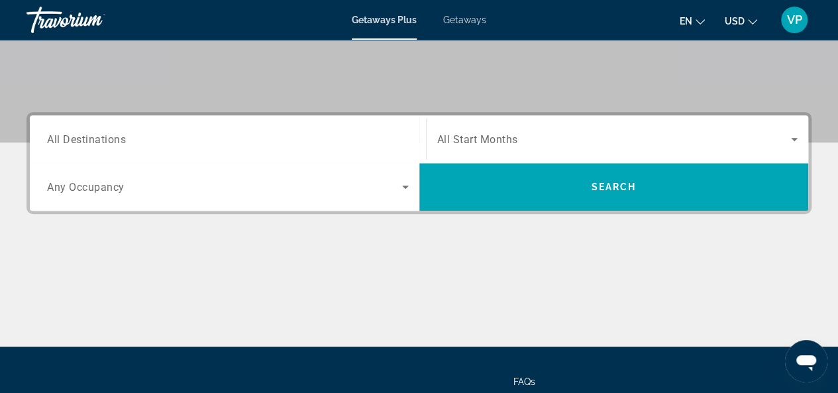
scroll to position [265, 0]
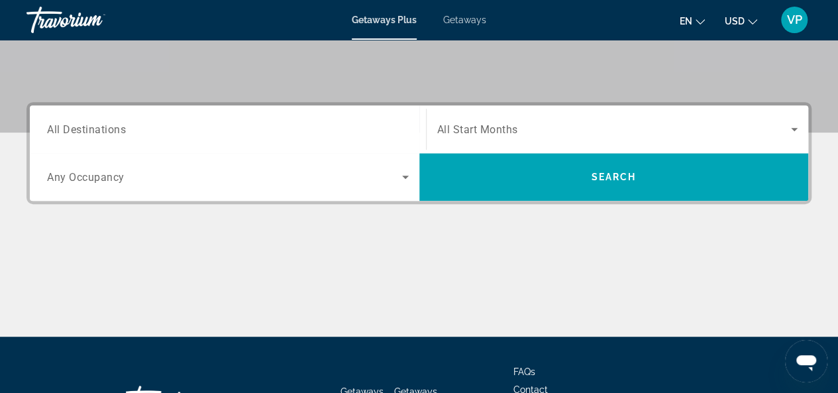
click at [390, 179] on span "Search widget" at bounding box center [224, 177] width 355 height 16
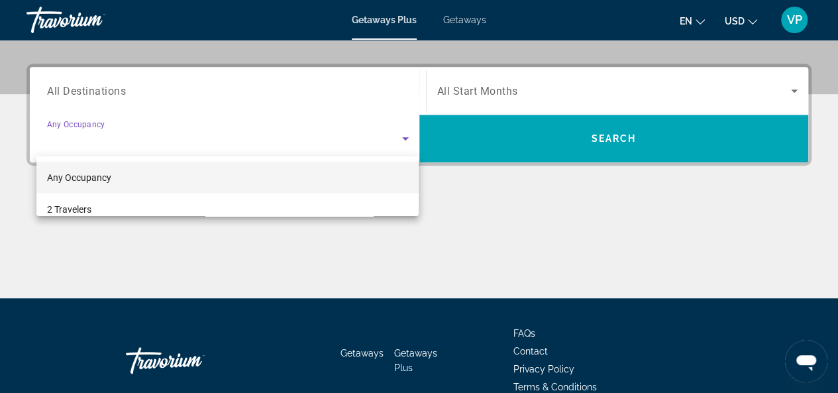
scroll to position [0, 0]
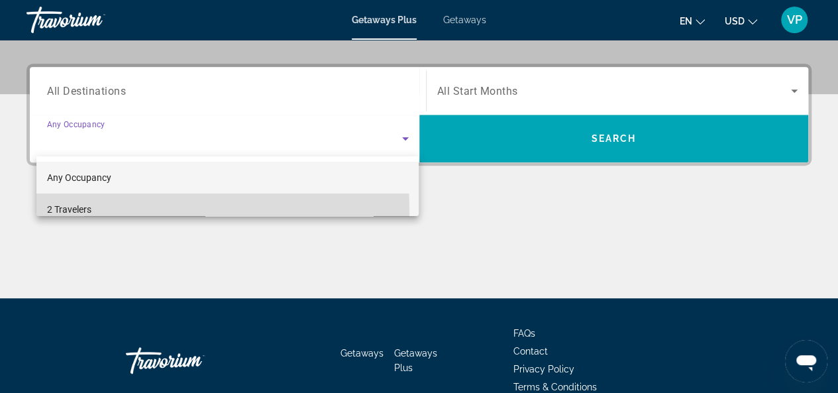
click at [78, 211] on span "2 Travelers" at bounding box center [69, 209] width 44 height 16
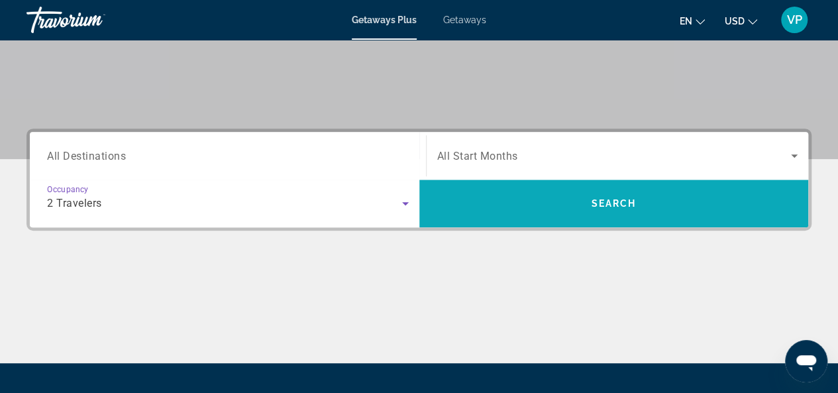
scroll to position [237, 0]
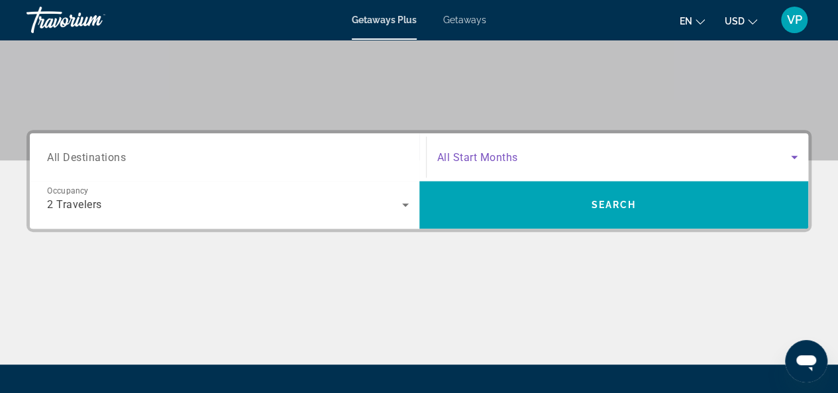
click at [787, 153] on icon "Search widget" at bounding box center [794, 157] width 16 height 16
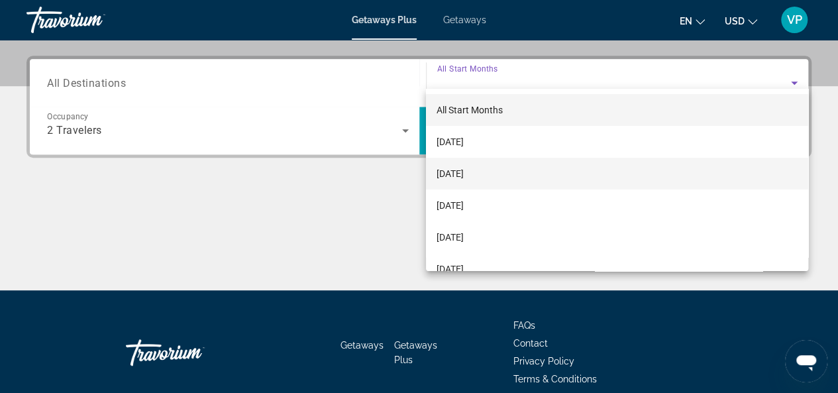
scroll to position [323, 0]
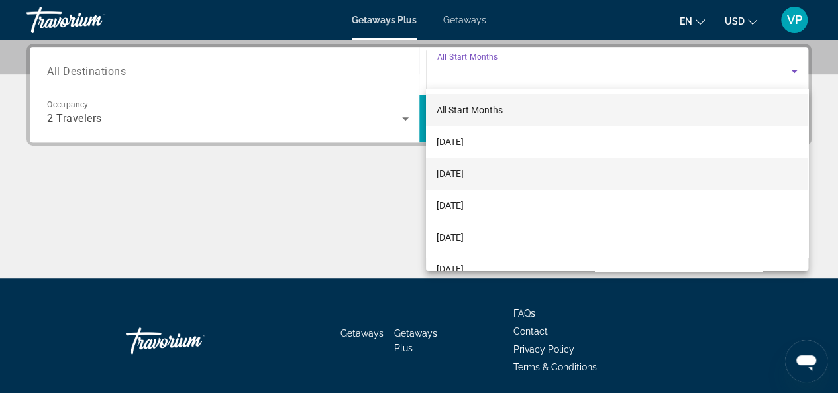
click at [464, 172] on span "[DATE]" at bounding box center [450, 174] width 27 height 16
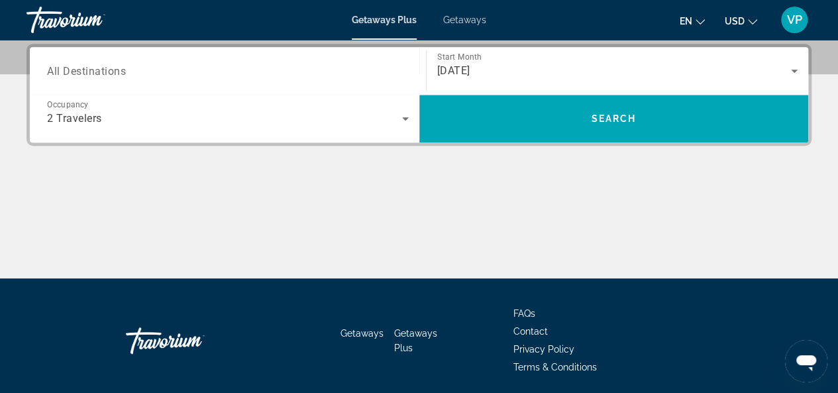
click at [125, 74] on span "All Destinations" at bounding box center [86, 70] width 79 height 13
click at [125, 74] on input "Destination All Destinations" at bounding box center [228, 72] width 362 height 16
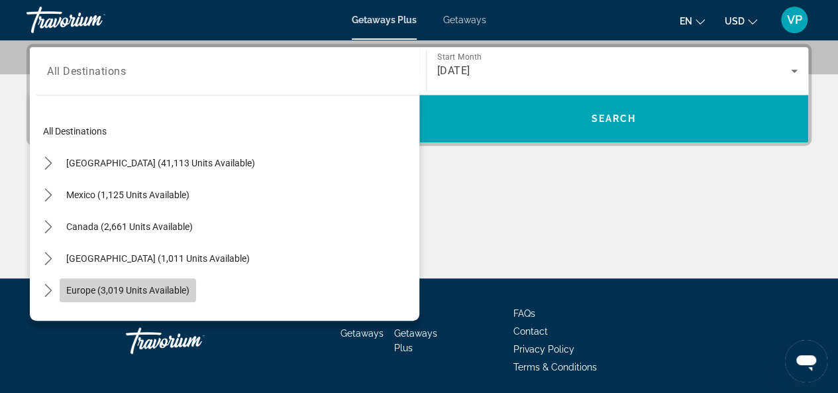
click at [139, 288] on span "Europe (3,019 units available)" at bounding box center [127, 290] width 123 height 11
type input "**********"
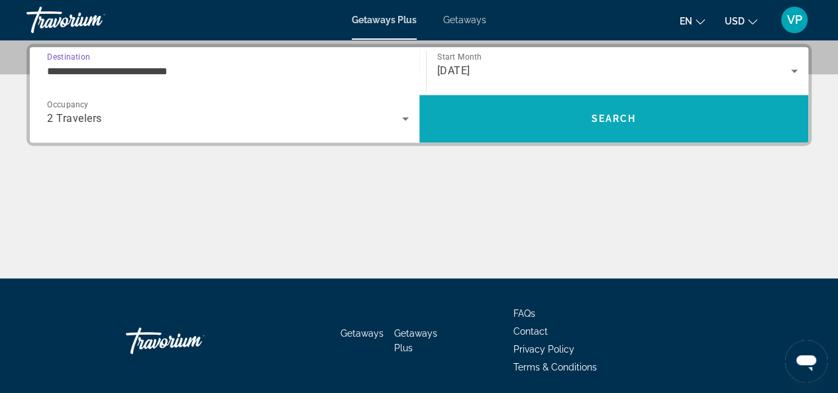
click at [598, 122] on span "Search" at bounding box center [613, 118] width 45 height 11
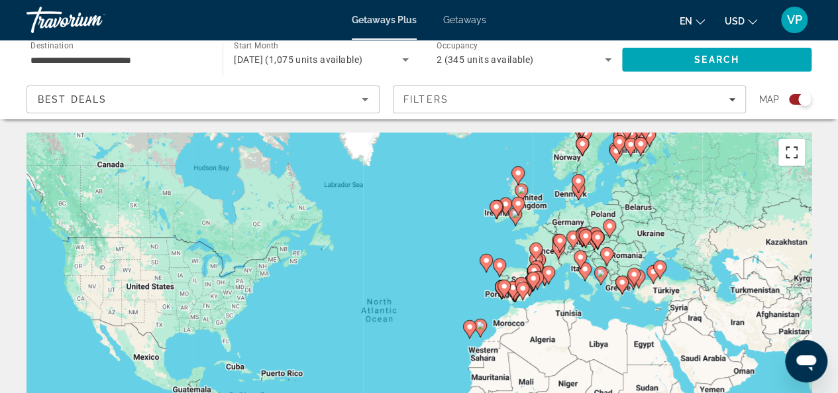
click at [788, 158] on button "Toggle fullscreen view" at bounding box center [791, 152] width 26 height 26
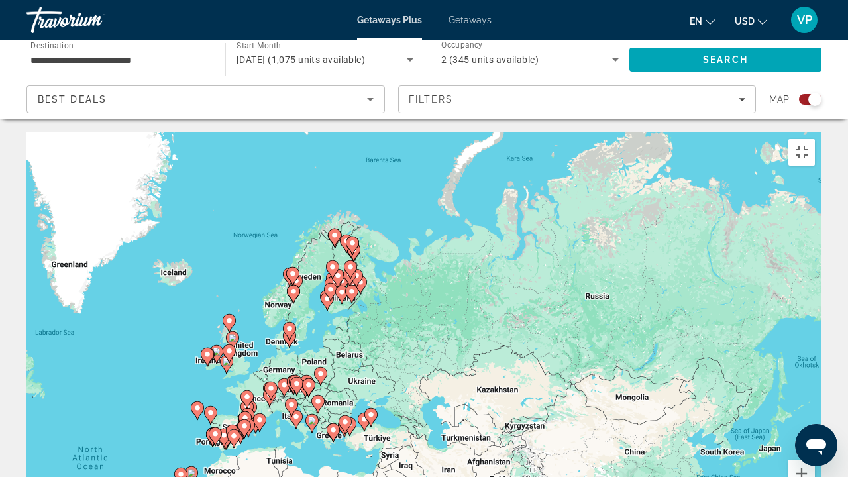
drag, startPoint x: 718, startPoint y: 272, endPoint x: 419, endPoint y: 417, distance: 332.1
click at [419, 392] on div "To activate drag with keyboard, press Alt + Enter. Once in keyboard drag state,…" at bounding box center [423, 330] width 795 height 397
click at [815, 392] on button "Zoom in" at bounding box center [801, 473] width 26 height 26
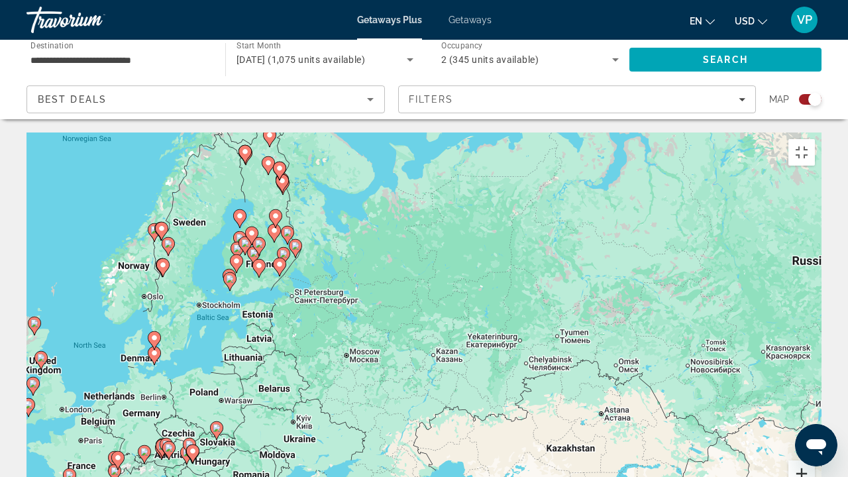
click at [815, 392] on button "Zoom in" at bounding box center [801, 473] width 26 height 26
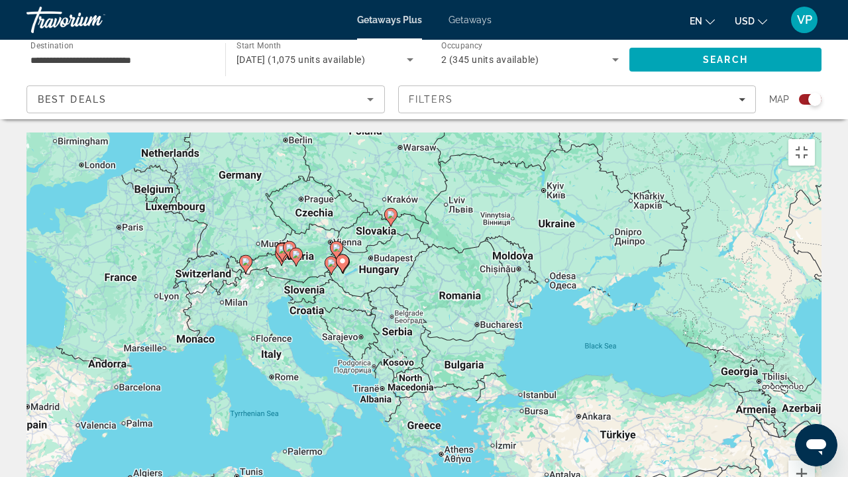
drag, startPoint x: 191, startPoint y: 306, endPoint x: 515, endPoint y: 46, distance: 415.2
click at [515, 132] on div "To activate drag with keyboard, press Alt + Enter. Once in keyboard drag state,…" at bounding box center [423, 330] width 795 height 397
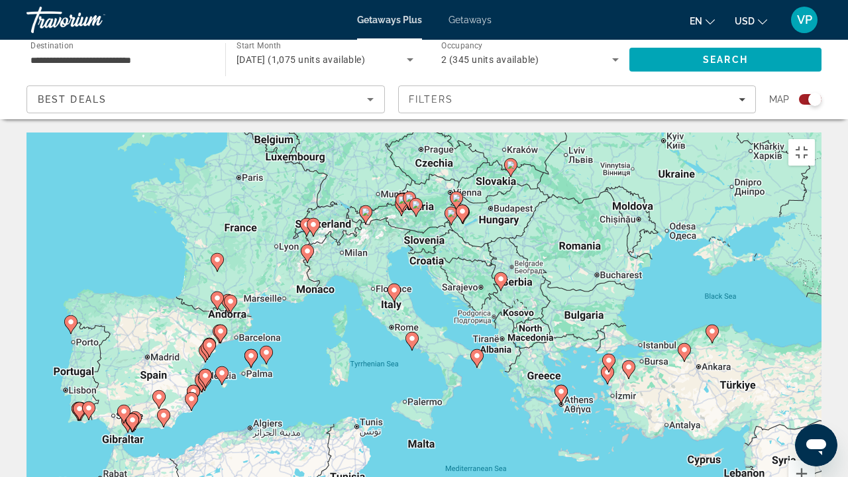
drag, startPoint x: 314, startPoint y: 290, endPoint x: 437, endPoint y: 235, distance: 134.9
click at [437, 235] on div "To activate drag with keyboard, press Alt + Enter. Once in keyboard drag state,…" at bounding box center [423, 330] width 795 height 397
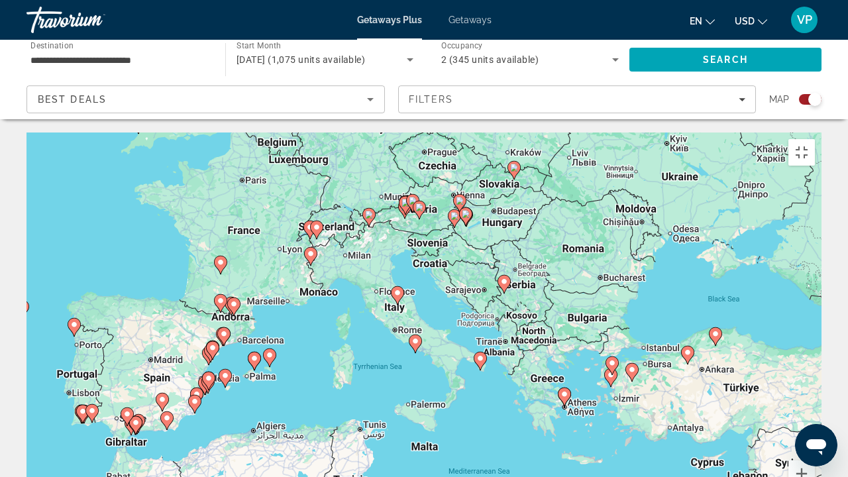
click at [358, 240] on div "To activate drag with keyboard, press Alt + Enter. Once in keyboard drag state,…" at bounding box center [423, 330] width 795 height 397
click at [415, 337] on image "Main content" at bounding box center [415, 341] width 8 height 8
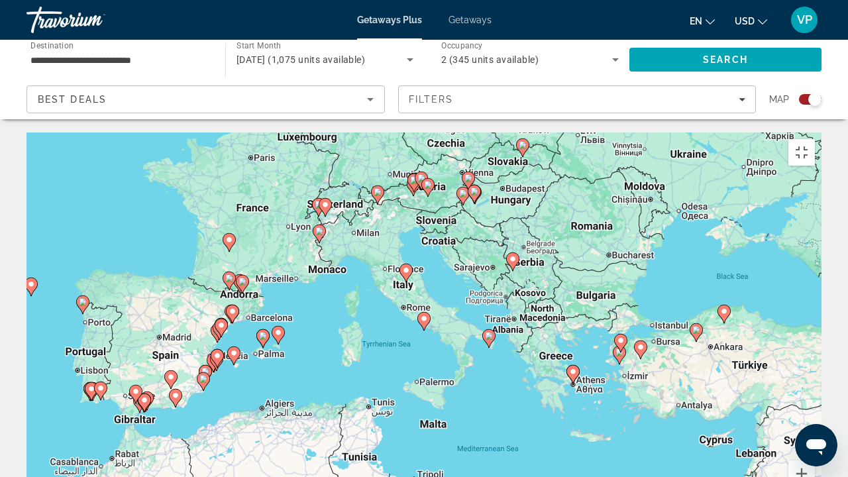
click at [427, 311] on gmp-advanced-marker "Main content" at bounding box center [423, 321] width 13 height 20
type input "**********"
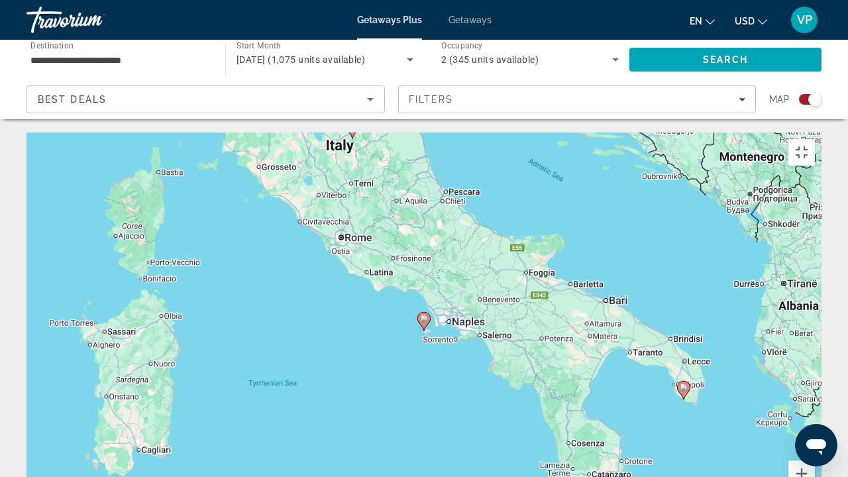
click at [423, 315] on image "Main content" at bounding box center [424, 319] width 8 height 8
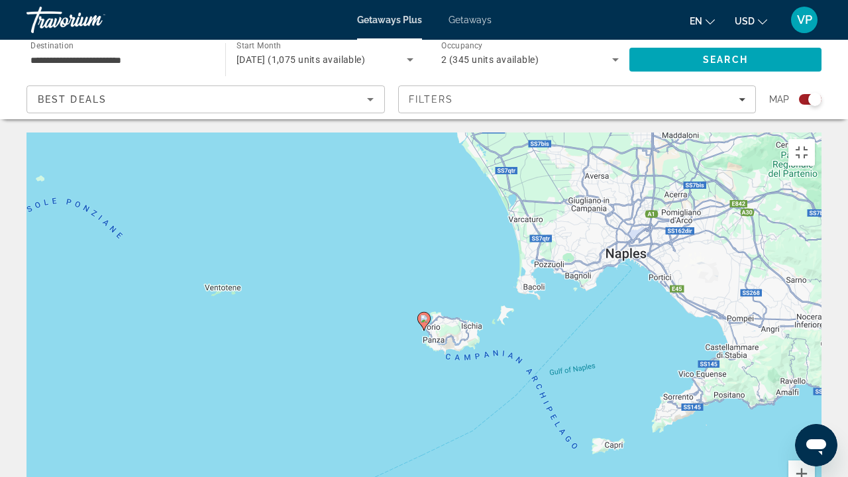
click at [423, 315] on image "Main content" at bounding box center [424, 319] width 8 height 8
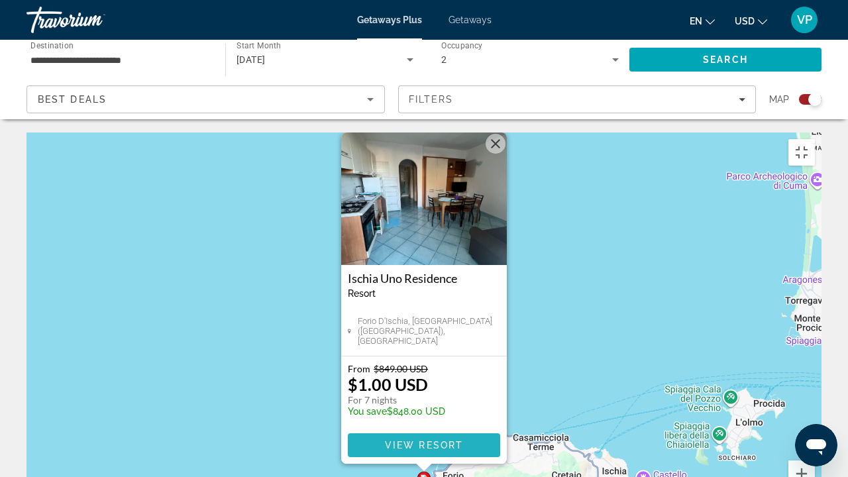
click at [412, 392] on span "View Resort" at bounding box center [424, 445] width 78 height 11
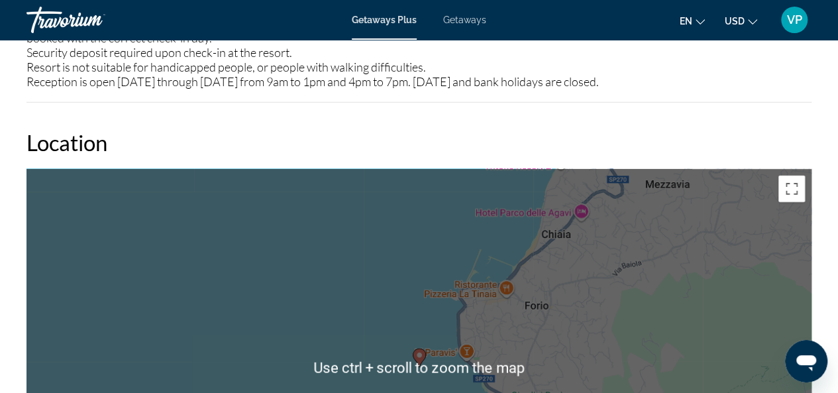
scroll to position [1987, 0]
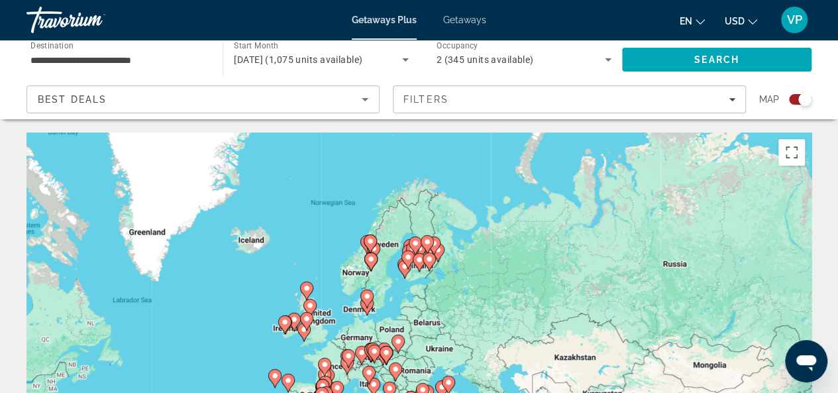
drag, startPoint x: 649, startPoint y: 213, endPoint x: 438, endPoint y: 331, distance: 241.8
click at [438, 331] on div "To activate drag with keyboard, press Alt + Enter. Once in keyboard drag state,…" at bounding box center [418, 330] width 785 height 397
